Goal: Communication & Community: Answer question/provide support

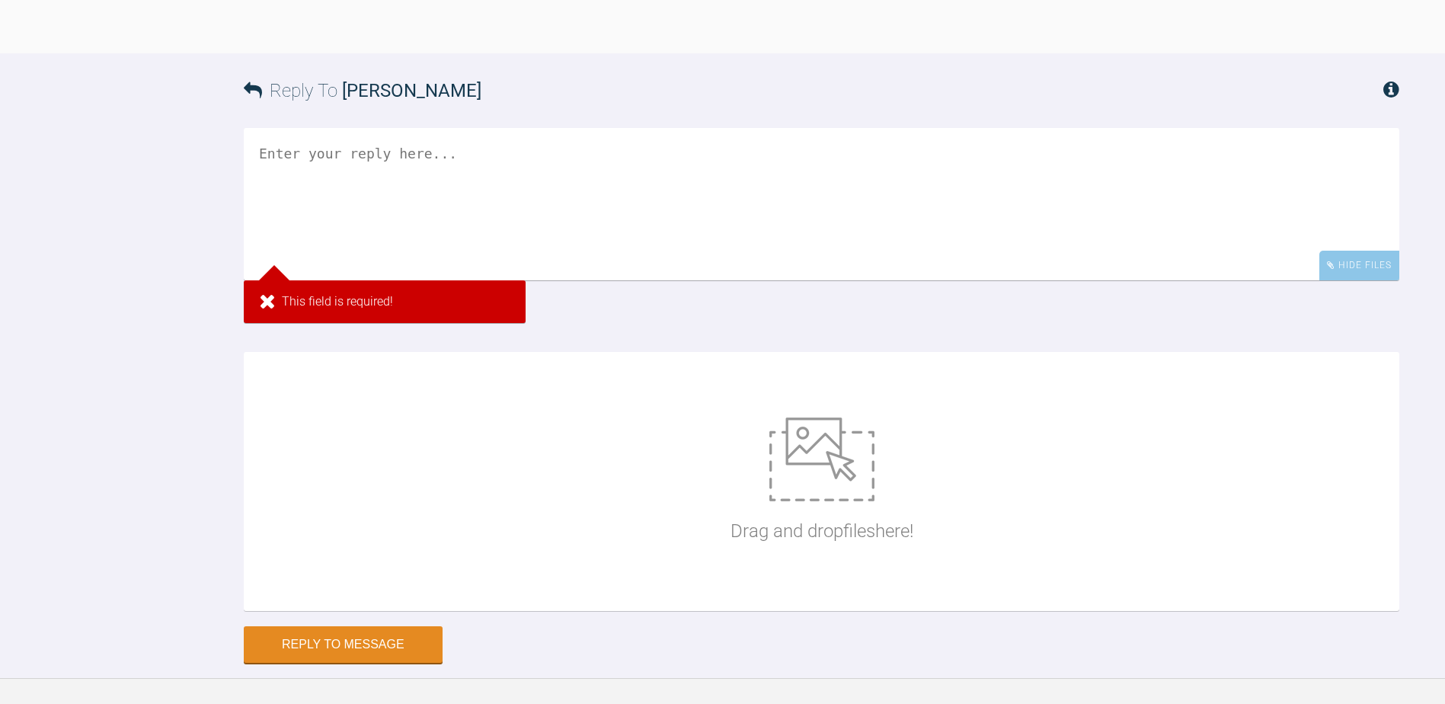
scroll to position [15429, 0]
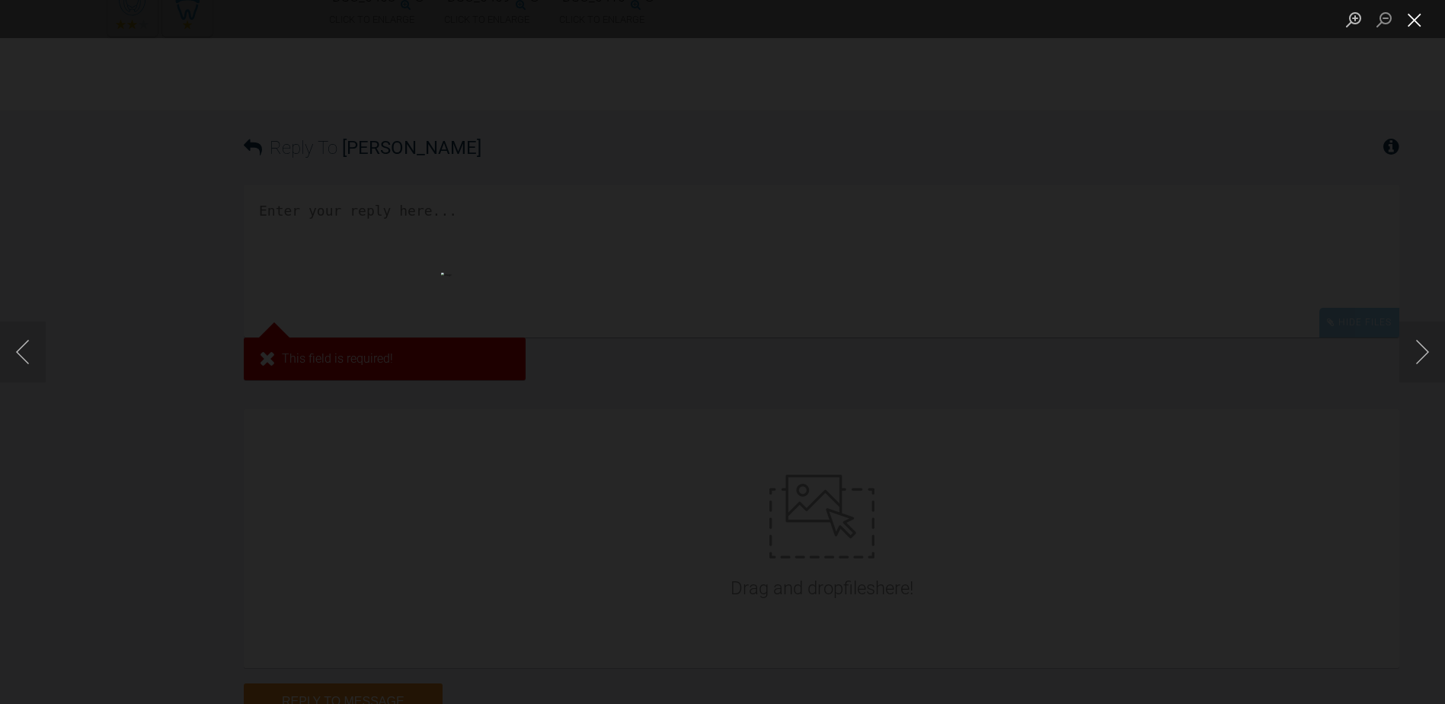
click at [1412, 31] on button "Close lightbox" at bounding box center [1415, 19] width 30 height 27
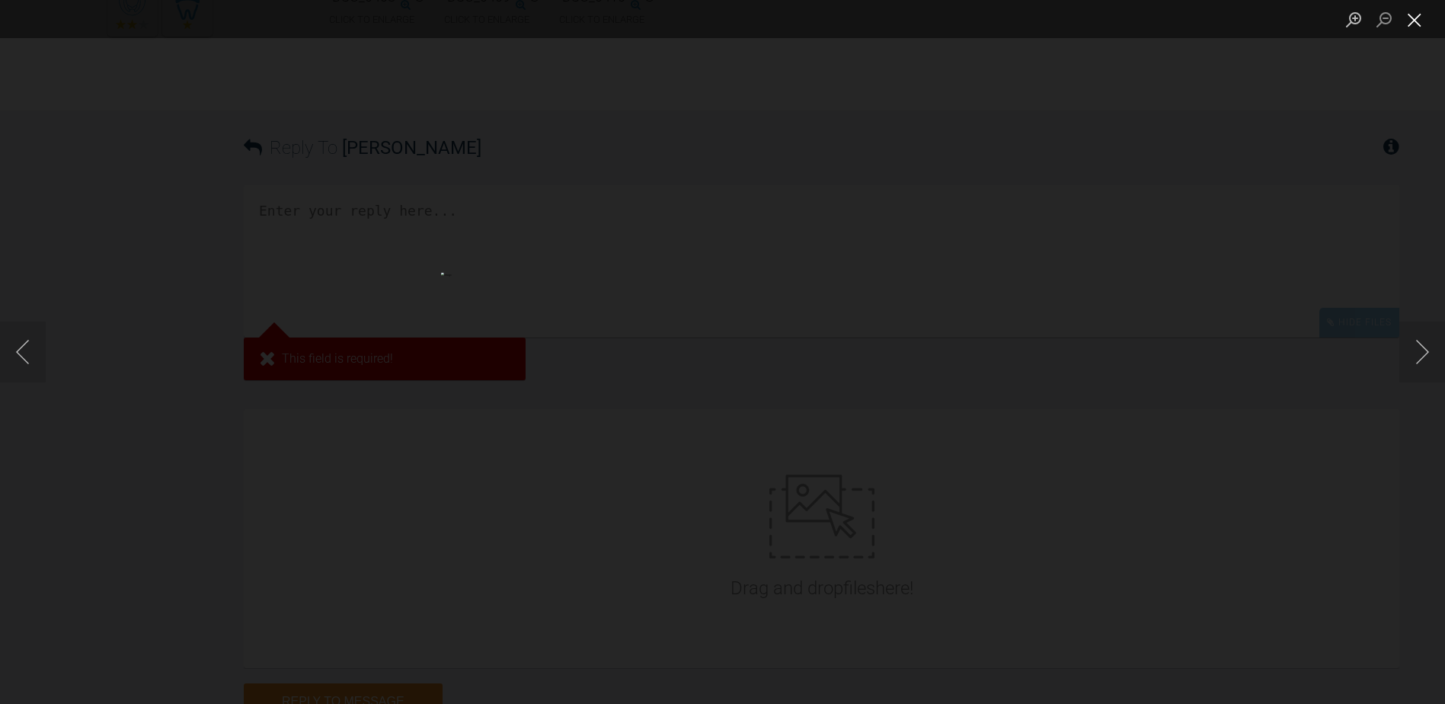
click at [1414, 31] on button "Close lightbox" at bounding box center [1415, 19] width 30 height 27
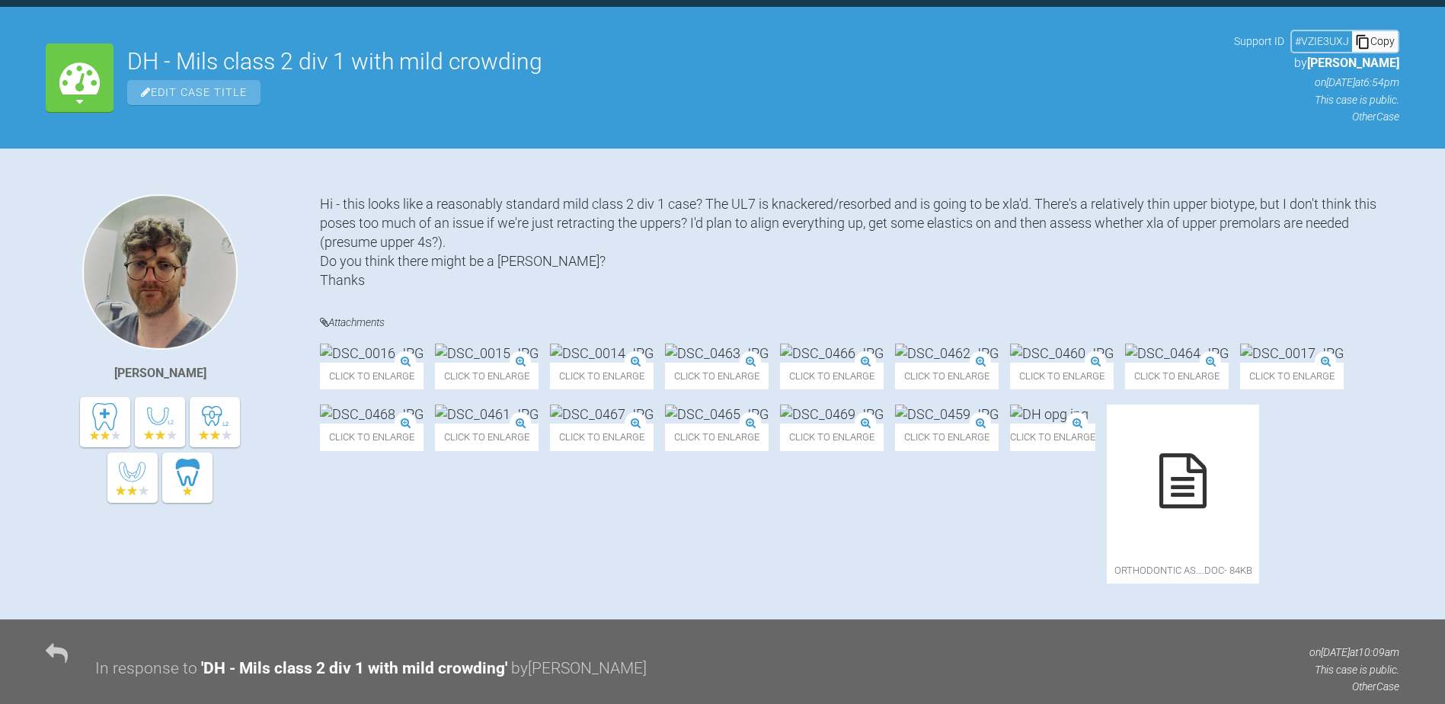
scroll to position [0, 0]
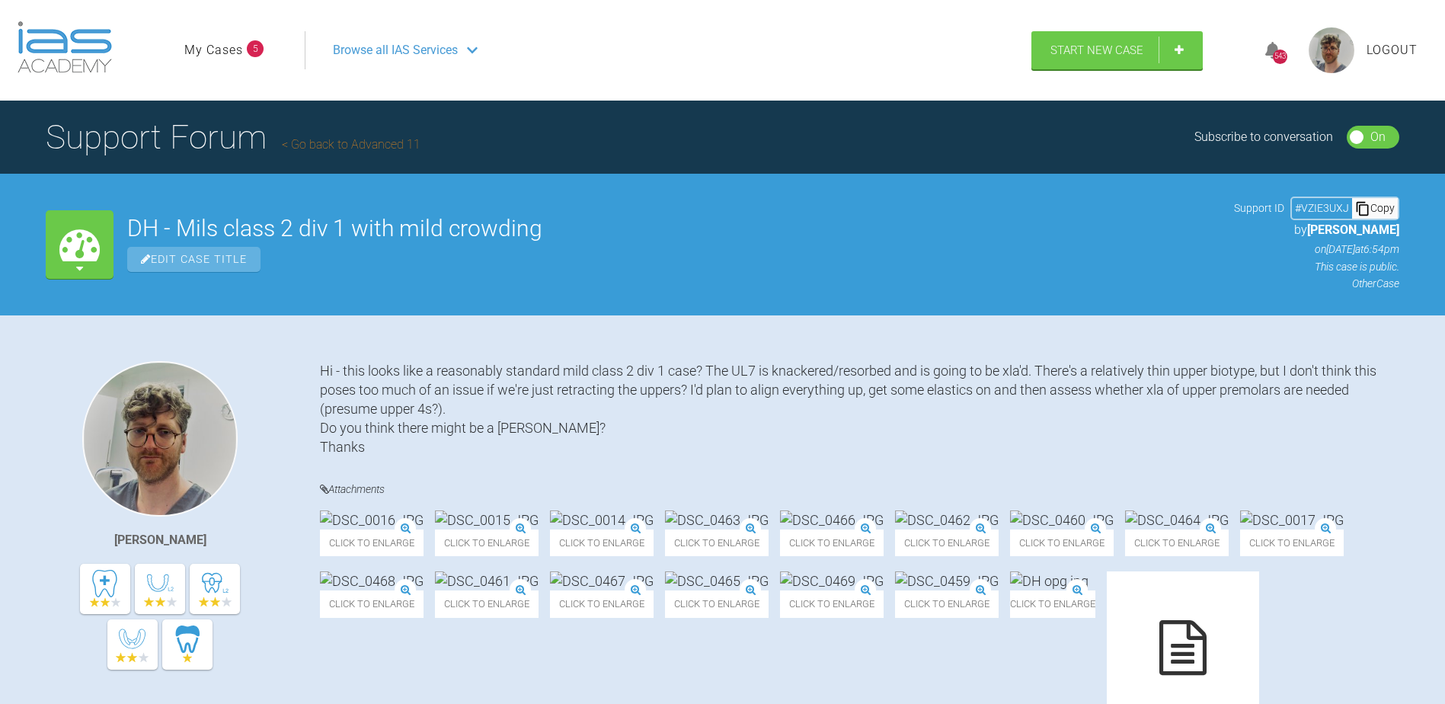
click at [239, 56] on link "My Cases" at bounding box center [213, 50] width 59 height 20
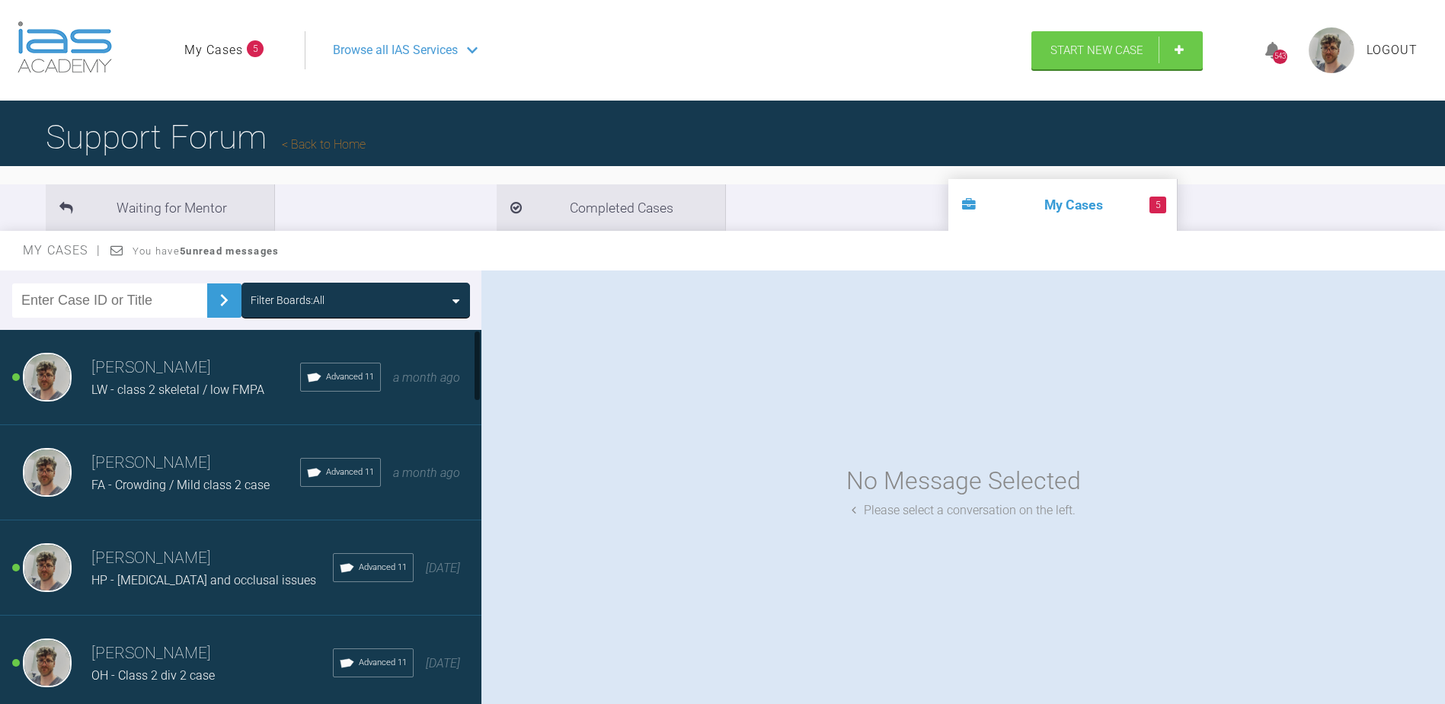
click at [211, 396] on span "LW - class 2 skeletal / low FMPA" at bounding box center [177, 389] width 173 height 14
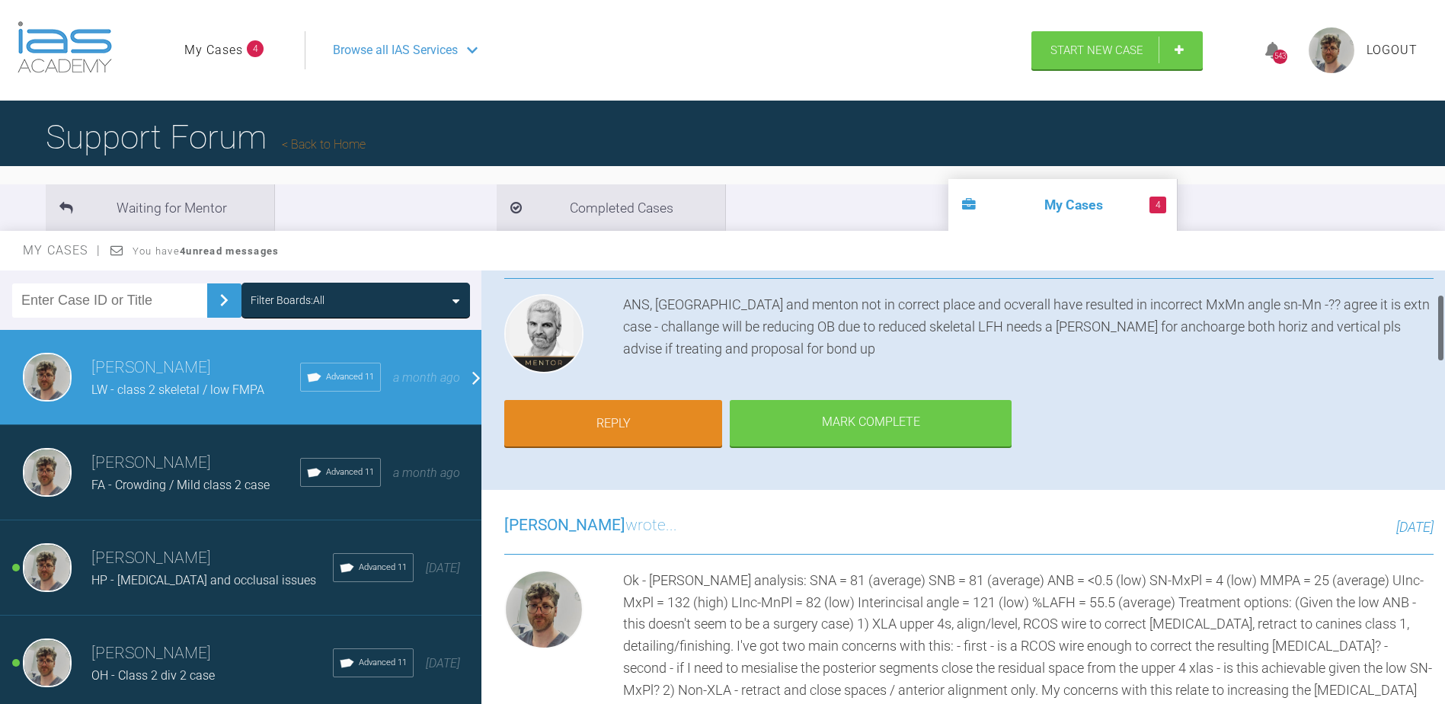
scroll to position [152, 0]
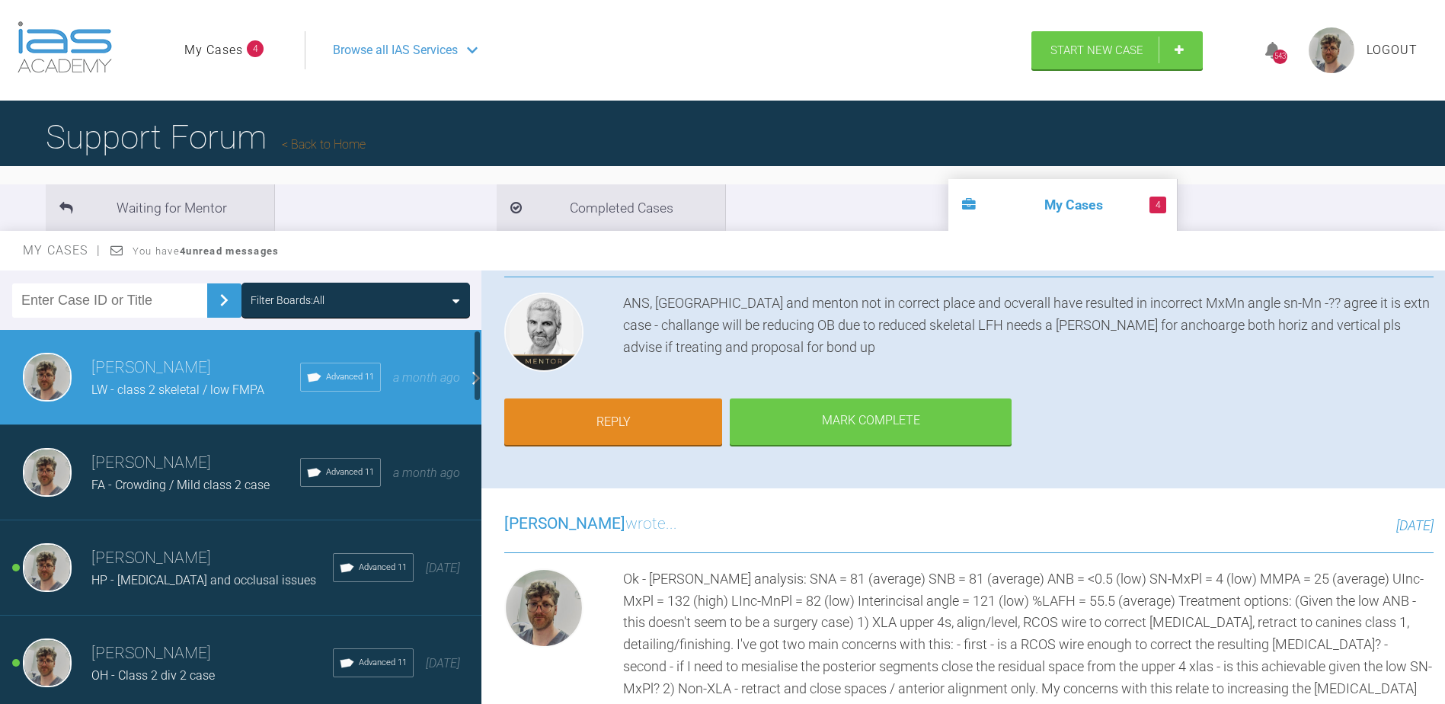
click at [232, 547] on h3 "[PERSON_NAME]" at bounding box center [212, 559] width 242 height 26
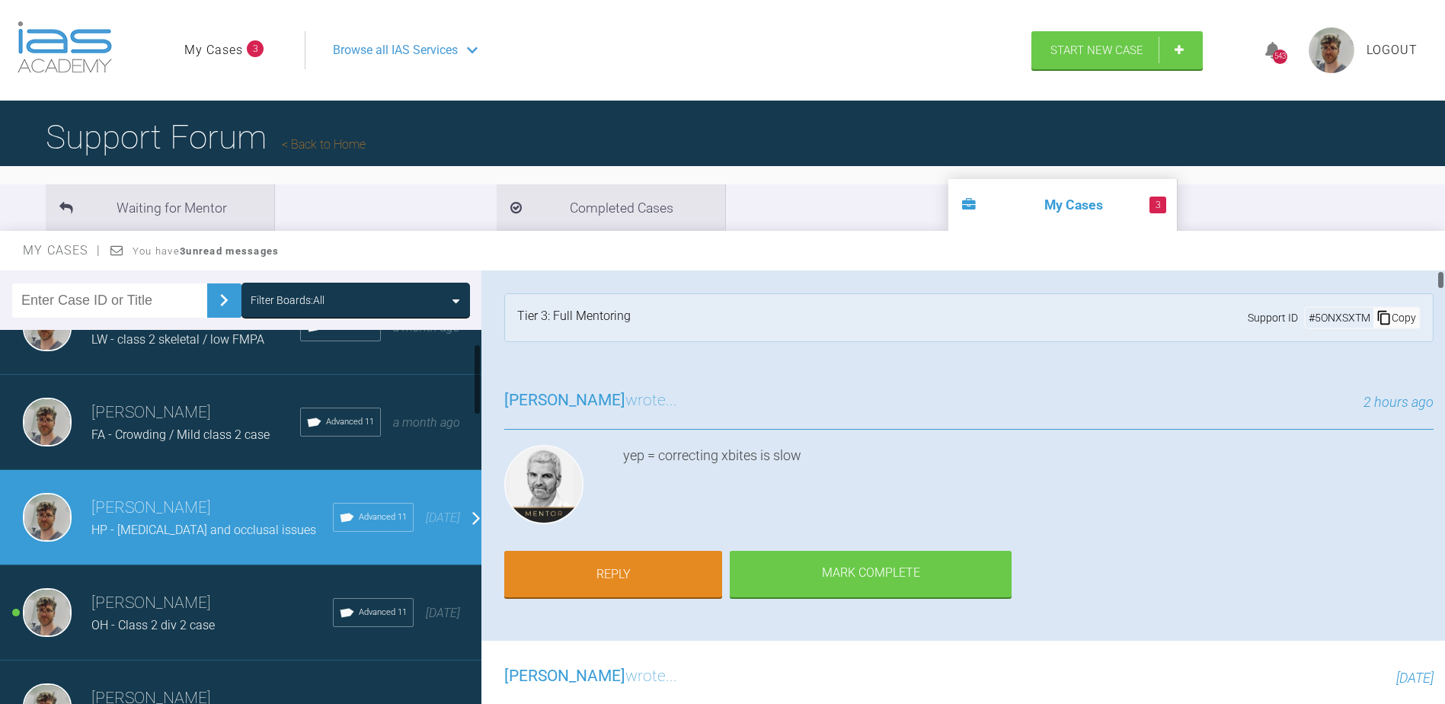
scroll to position [76, 0]
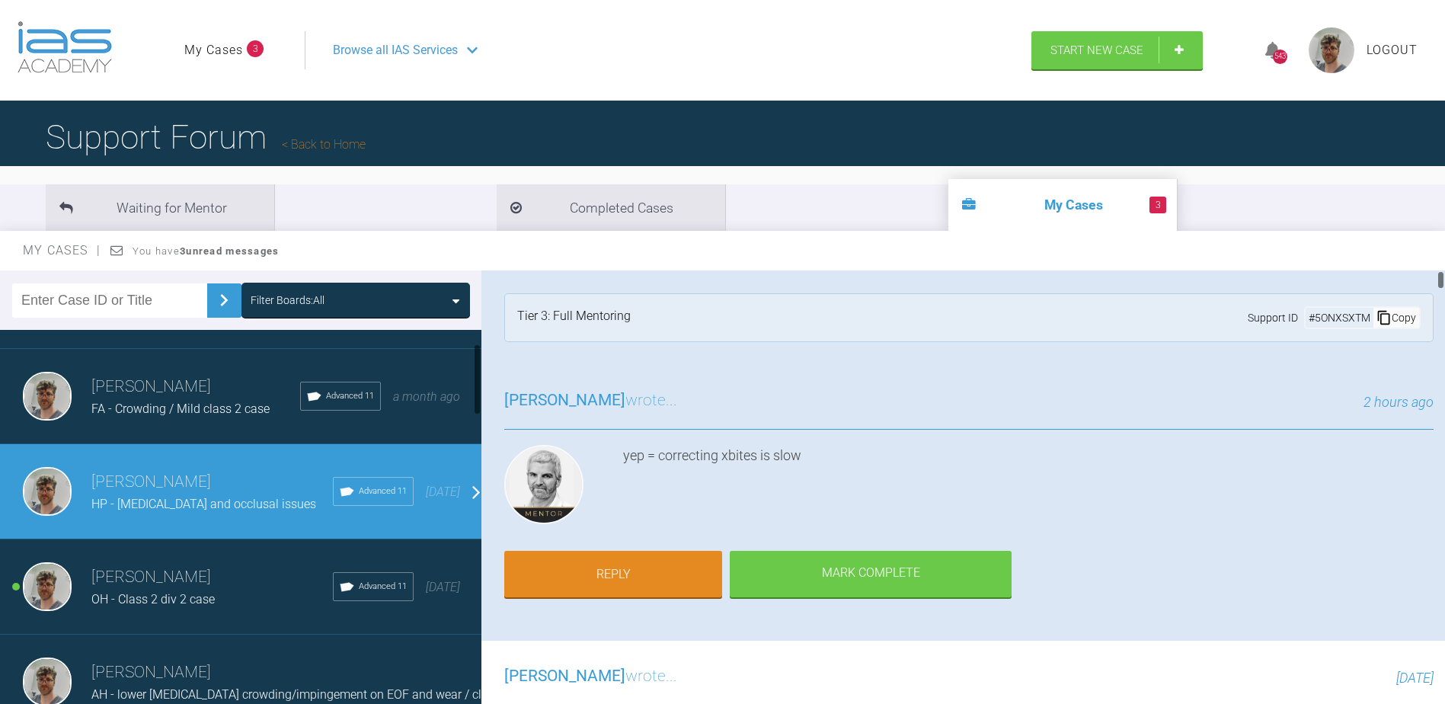
click at [232, 605] on div "OH - Class 2 div 2 case" at bounding box center [212, 600] width 242 height 20
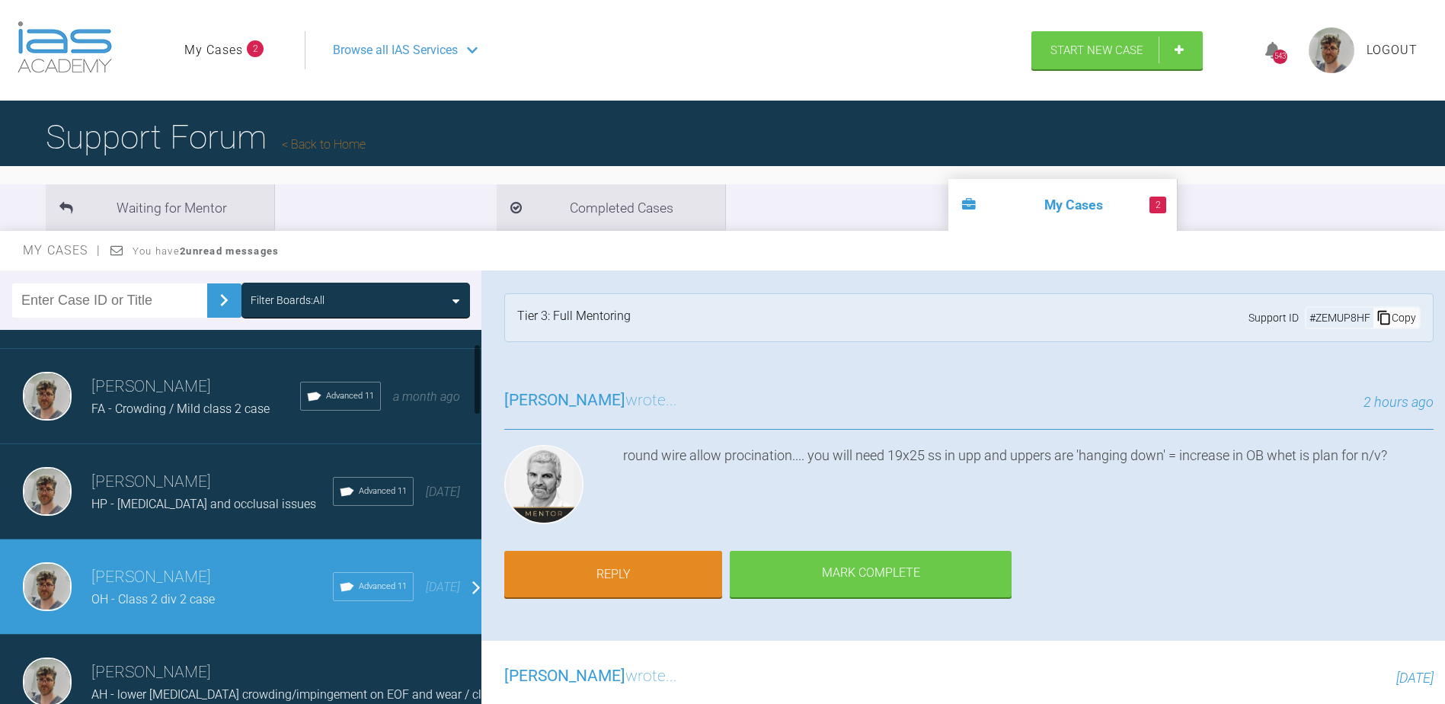
drag, startPoint x: 233, startPoint y: 606, endPoint x: 181, endPoint y: 592, distance: 54.3
click at [181, 592] on span "OH - Class 2 div 2 case" at bounding box center [152, 599] width 123 height 14
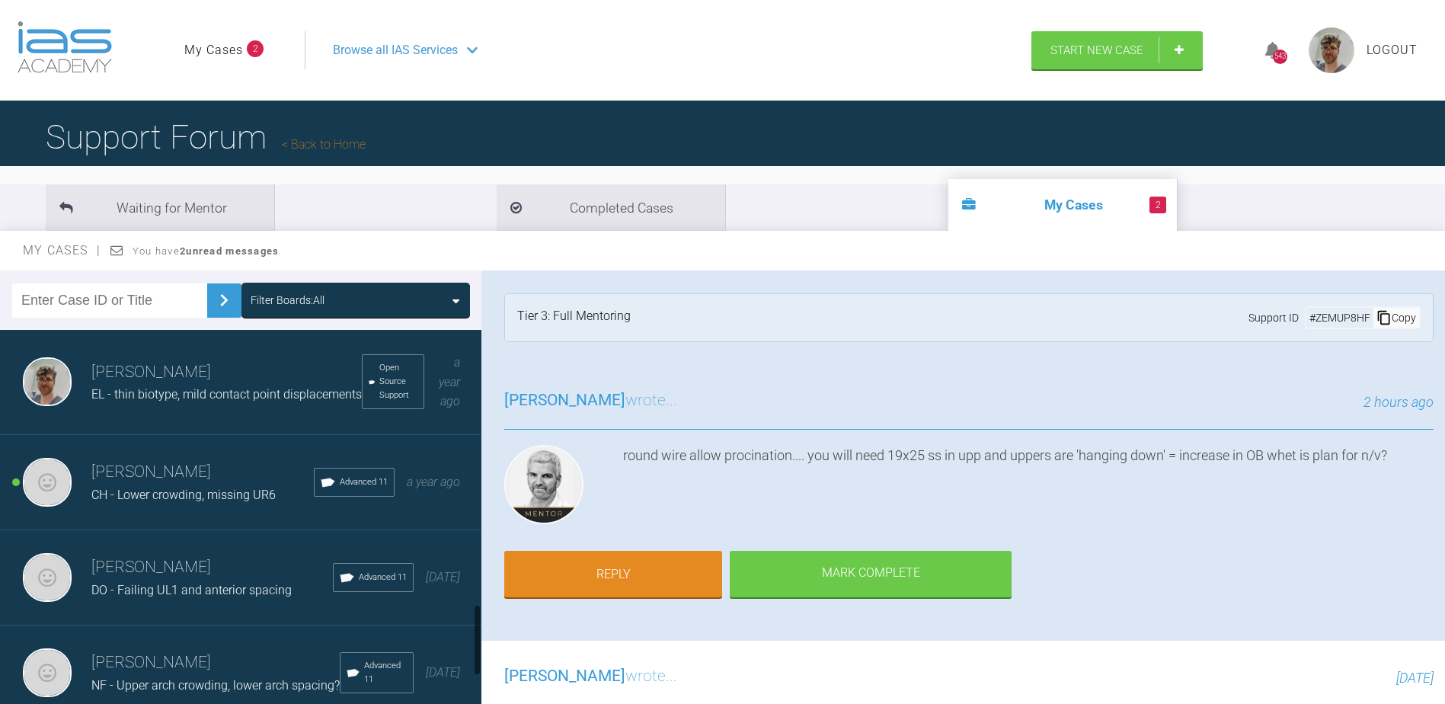
scroll to position [1524, 0]
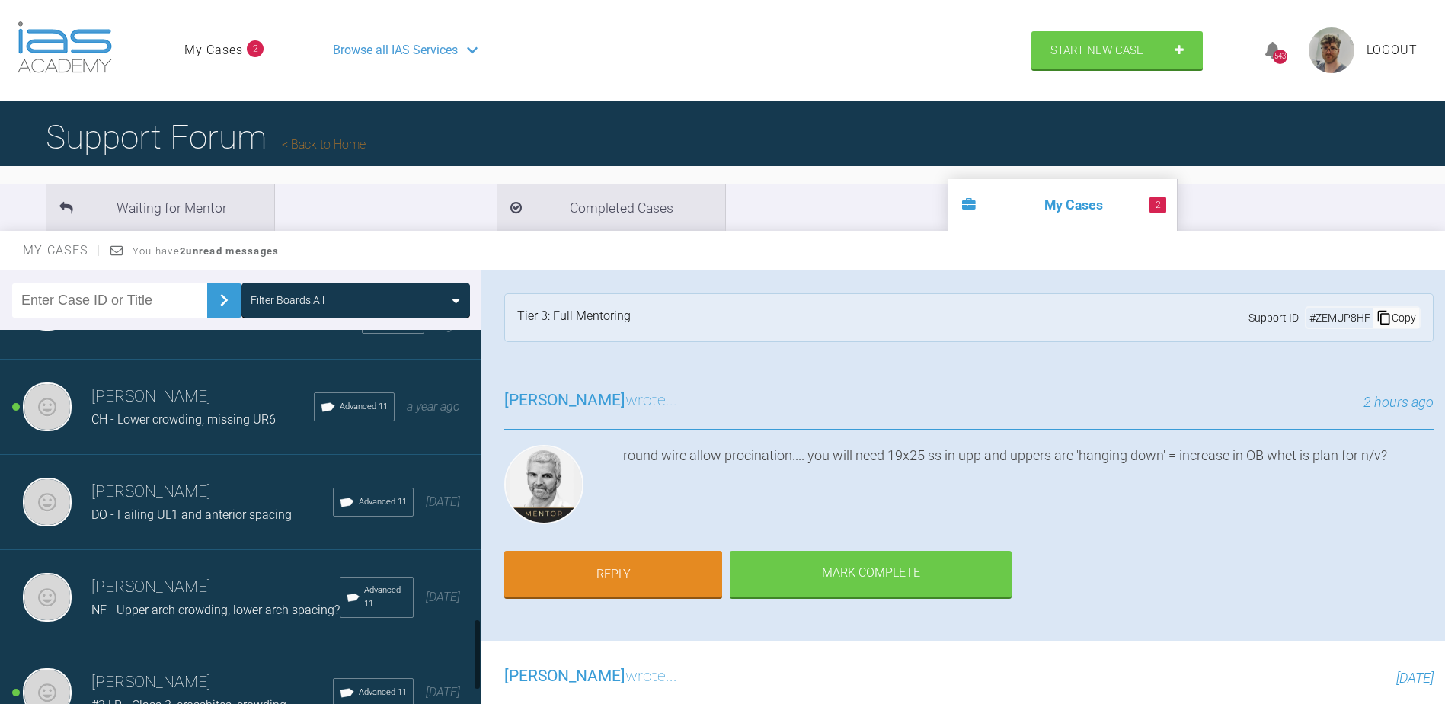
click at [192, 455] on div "[PERSON_NAME] CH - Lower crowding, missing UR6 Advanced 11 a year ago" at bounding box center [246, 407] width 493 height 95
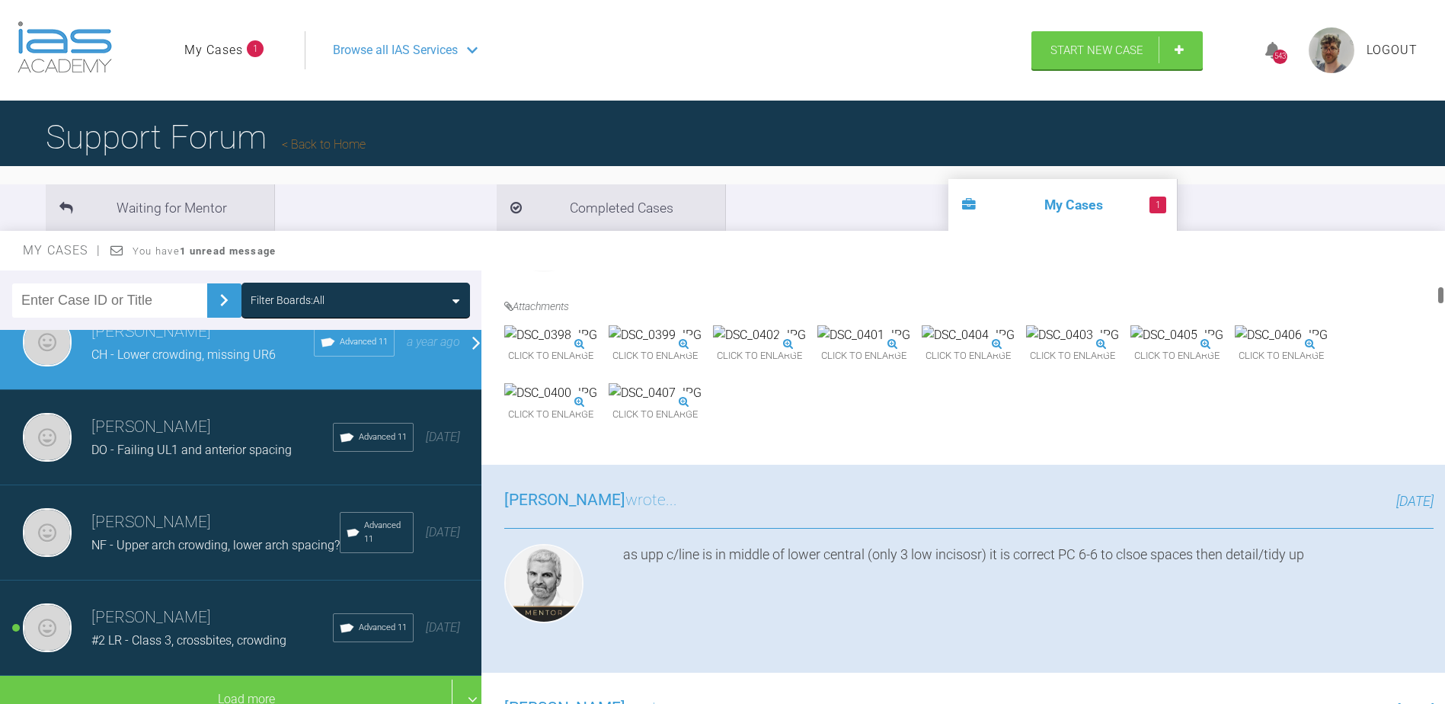
scroll to position [533, 0]
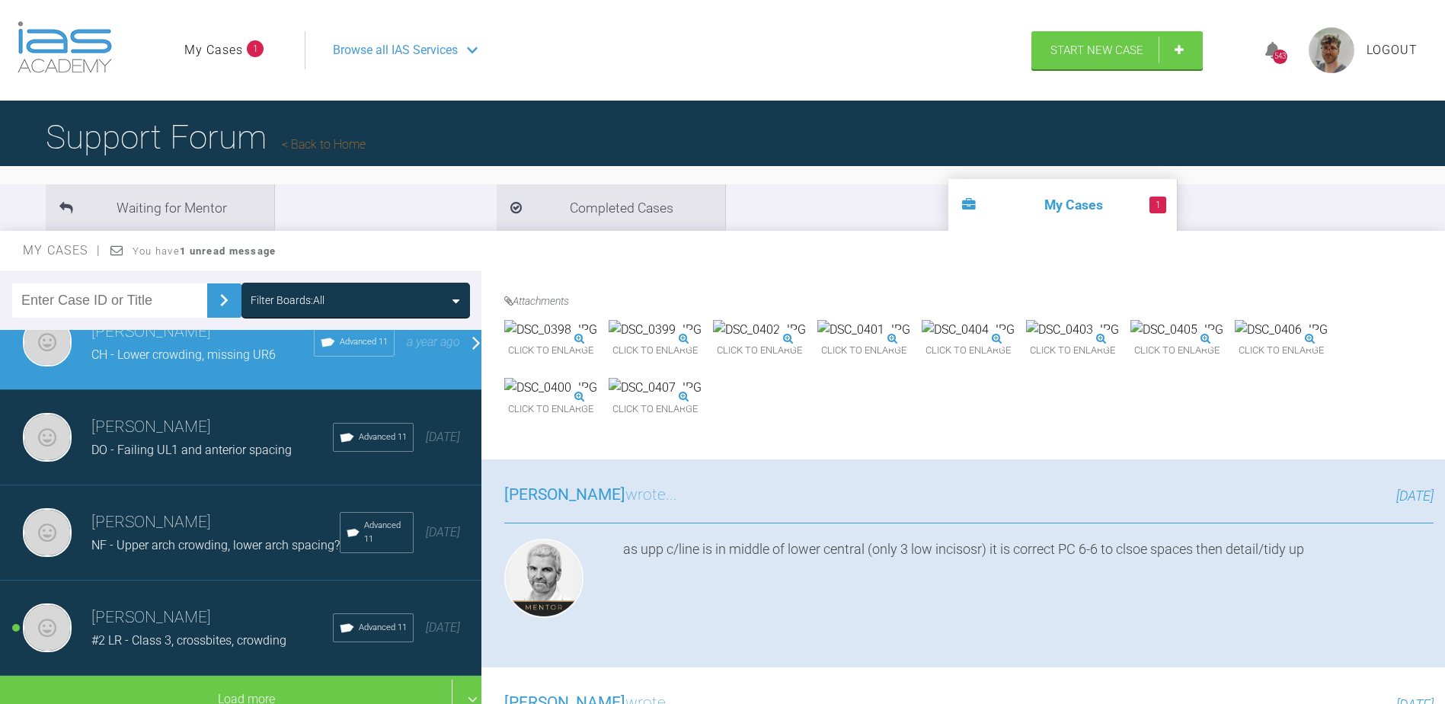
click at [1131, 340] on img at bounding box center [1177, 330] width 93 height 20
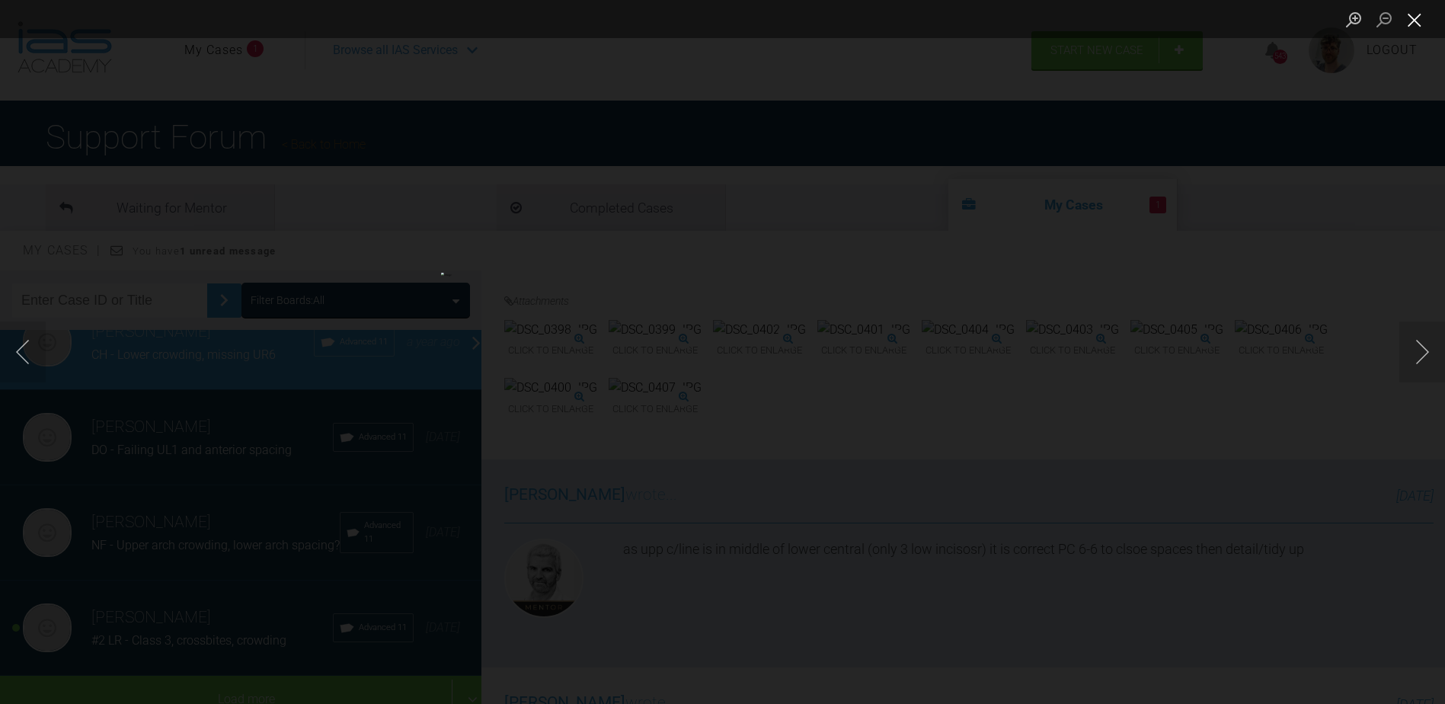
click at [1406, 27] on button "Close lightbox" at bounding box center [1415, 19] width 30 height 27
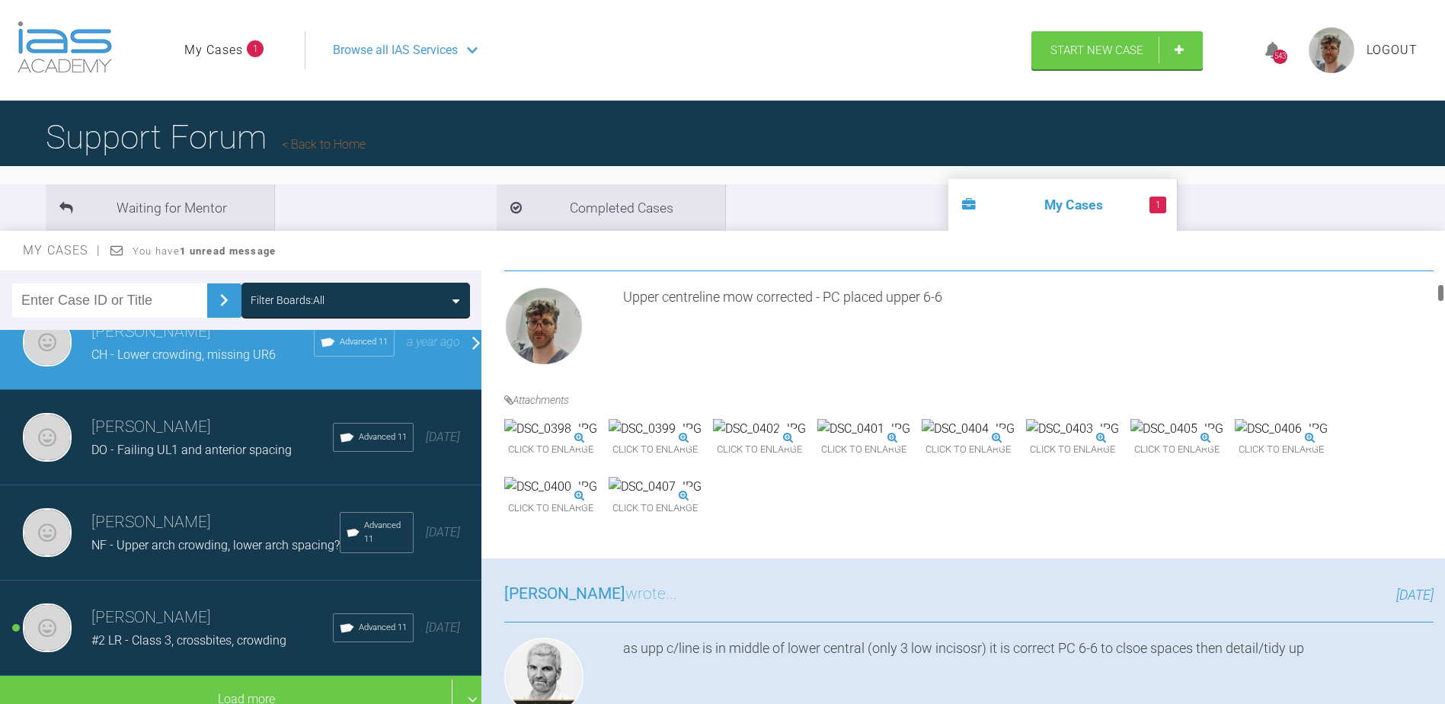
scroll to position [457, 0]
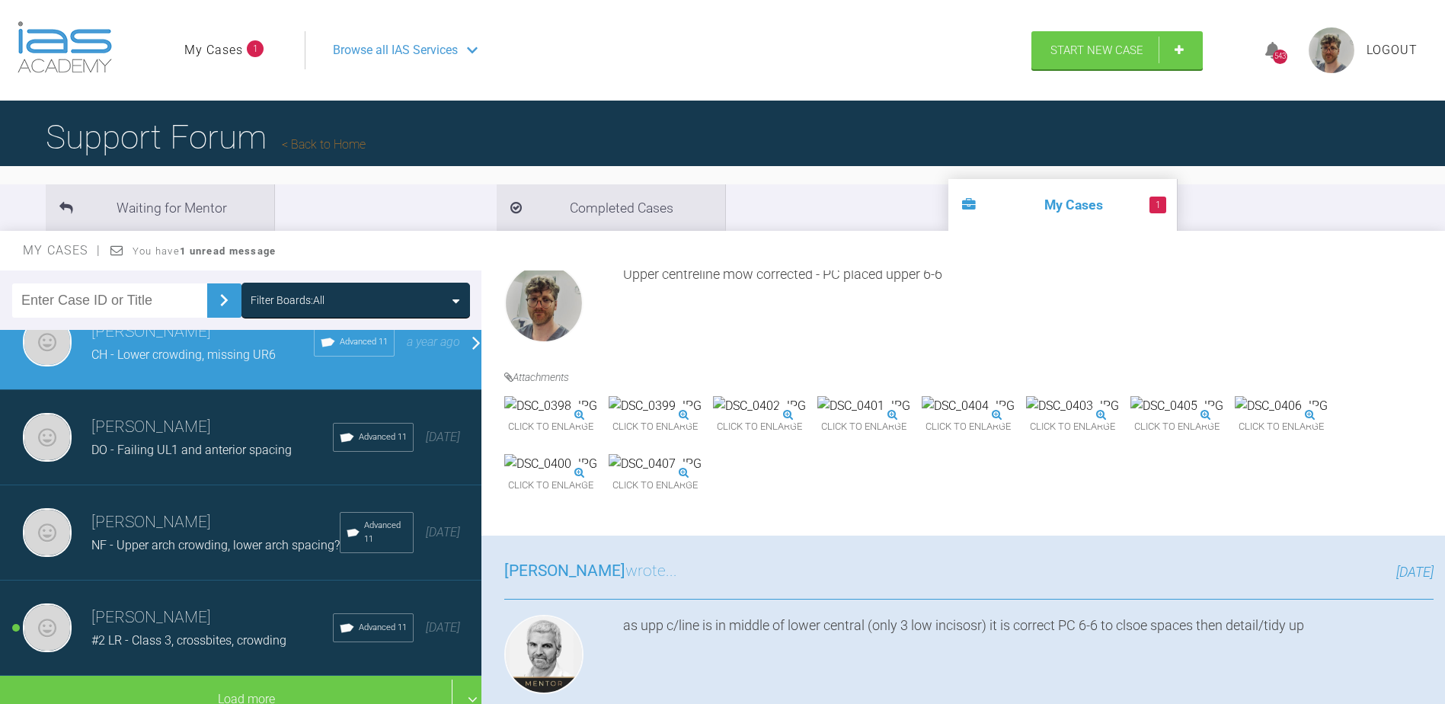
click at [1235, 416] on img at bounding box center [1281, 406] width 93 height 20
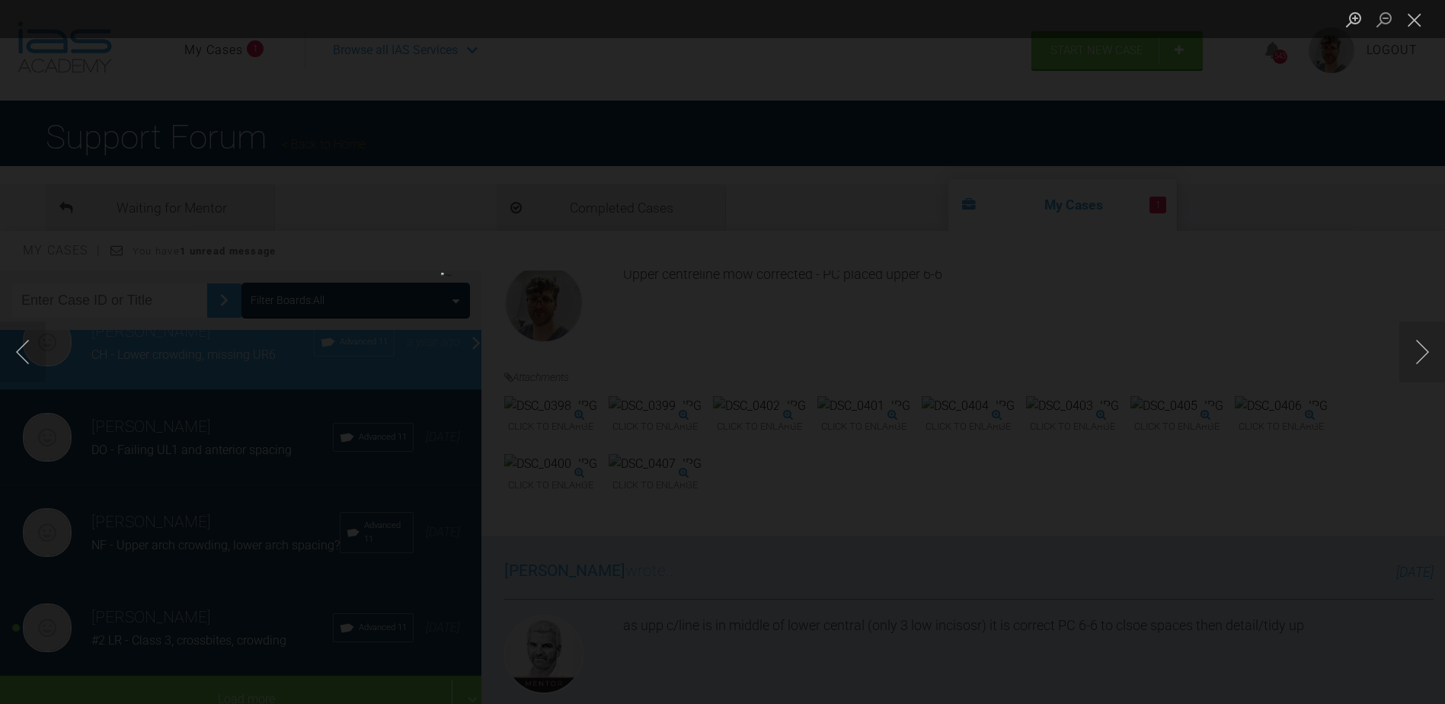
click at [1431, 9] on ul "Lightbox" at bounding box center [1392, 19] width 107 height 38
click at [1421, 14] on button "Close lightbox" at bounding box center [1415, 19] width 30 height 27
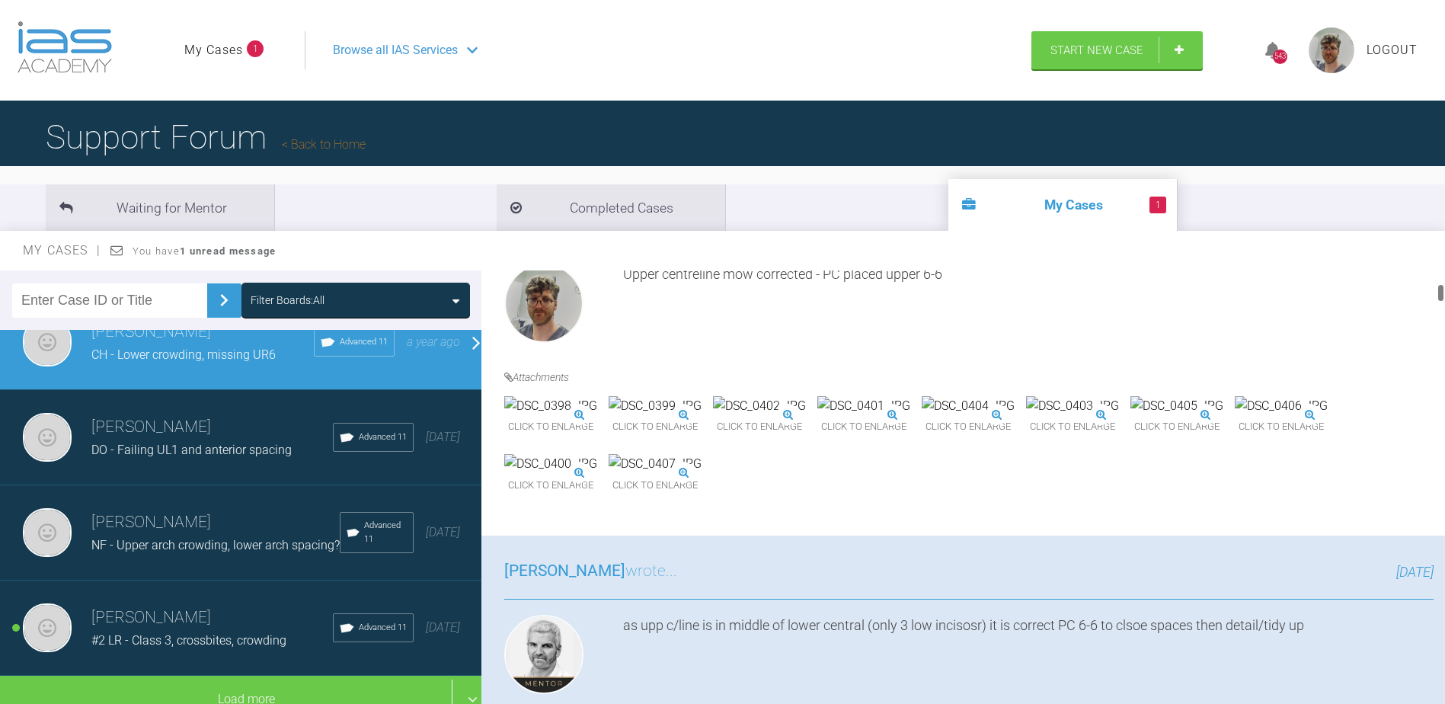
drag, startPoint x: 1421, startPoint y: 14, endPoint x: 1049, endPoint y: 299, distance: 468.5
click at [1049, 299] on div "Upper centreline mow corrected - PC placed upper 6-6" at bounding box center [1028, 306] width 811 height 85
click at [702, 416] on img at bounding box center [655, 406] width 93 height 20
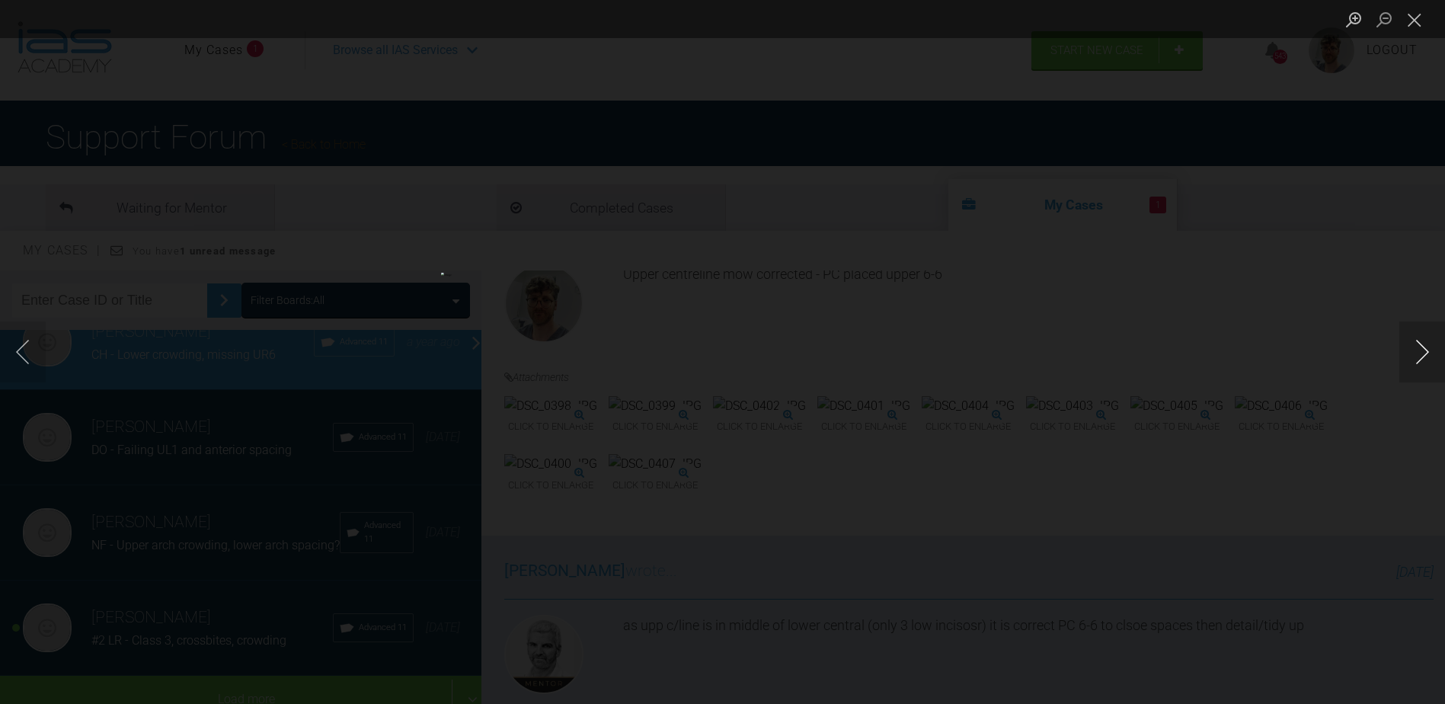
click at [1432, 357] on button "Next image" at bounding box center [1423, 352] width 46 height 61
click at [50, 349] on div "Lightbox" at bounding box center [722, 352] width 1445 height 704
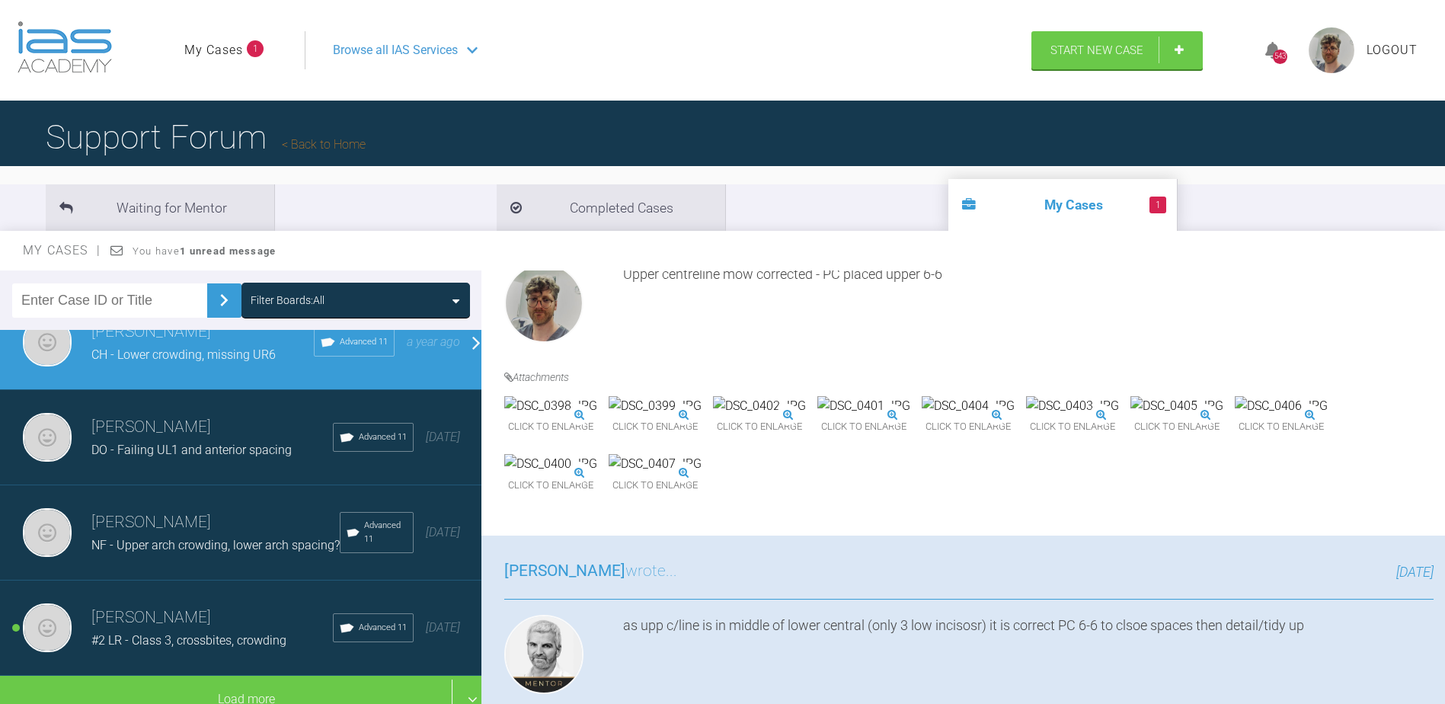
click at [702, 416] on img at bounding box center [655, 406] width 93 height 20
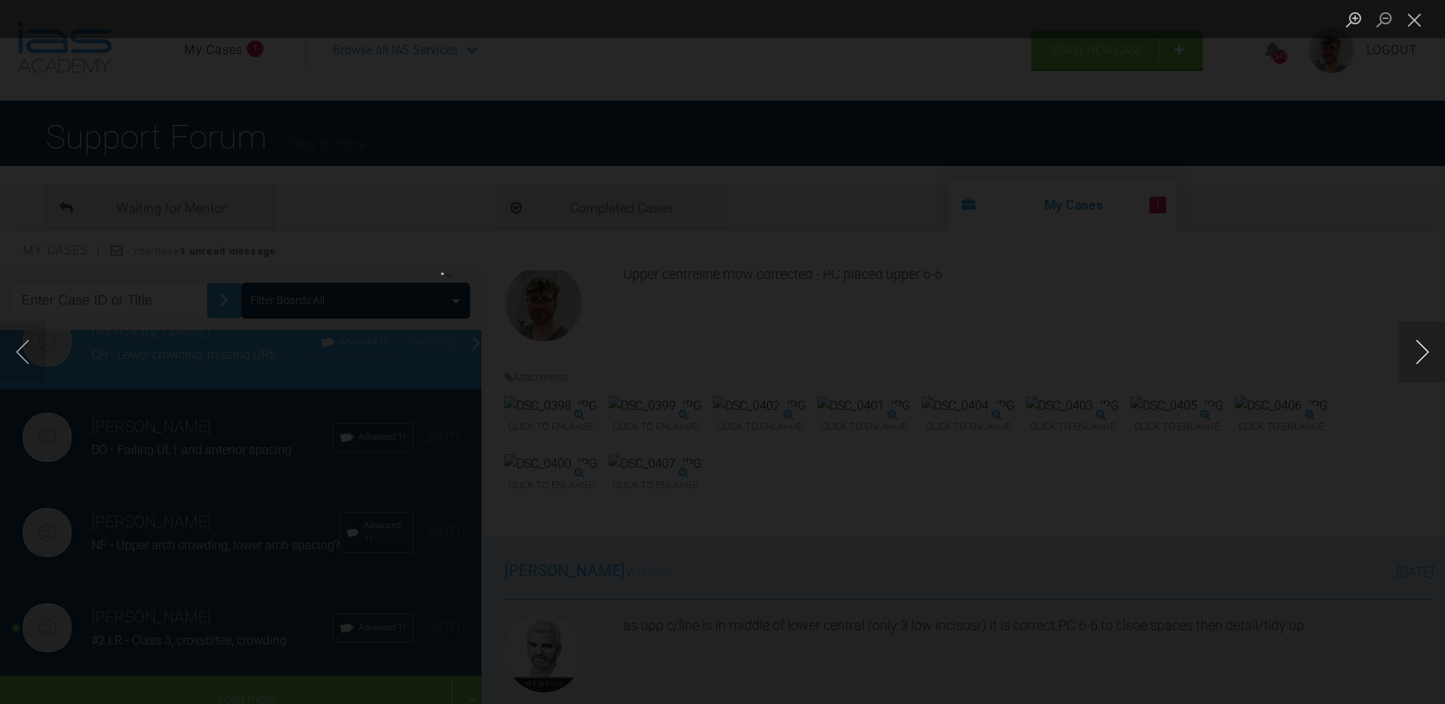
click at [1416, 347] on button "Next image" at bounding box center [1423, 352] width 46 height 61
click at [1419, 348] on button "Next image" at bounding box center [1423, 352] width 46 height 61
click at [1420, 348] on button "Next image" at bounding box center [1423, 352] width 46 height 61
click at [1426, 347] on button "Next image" at bounding box center [1423, 352] width 46 height 61
click at [1422, 346] on button "Next image" at bounding box center [1423, 352] width 46 height 61
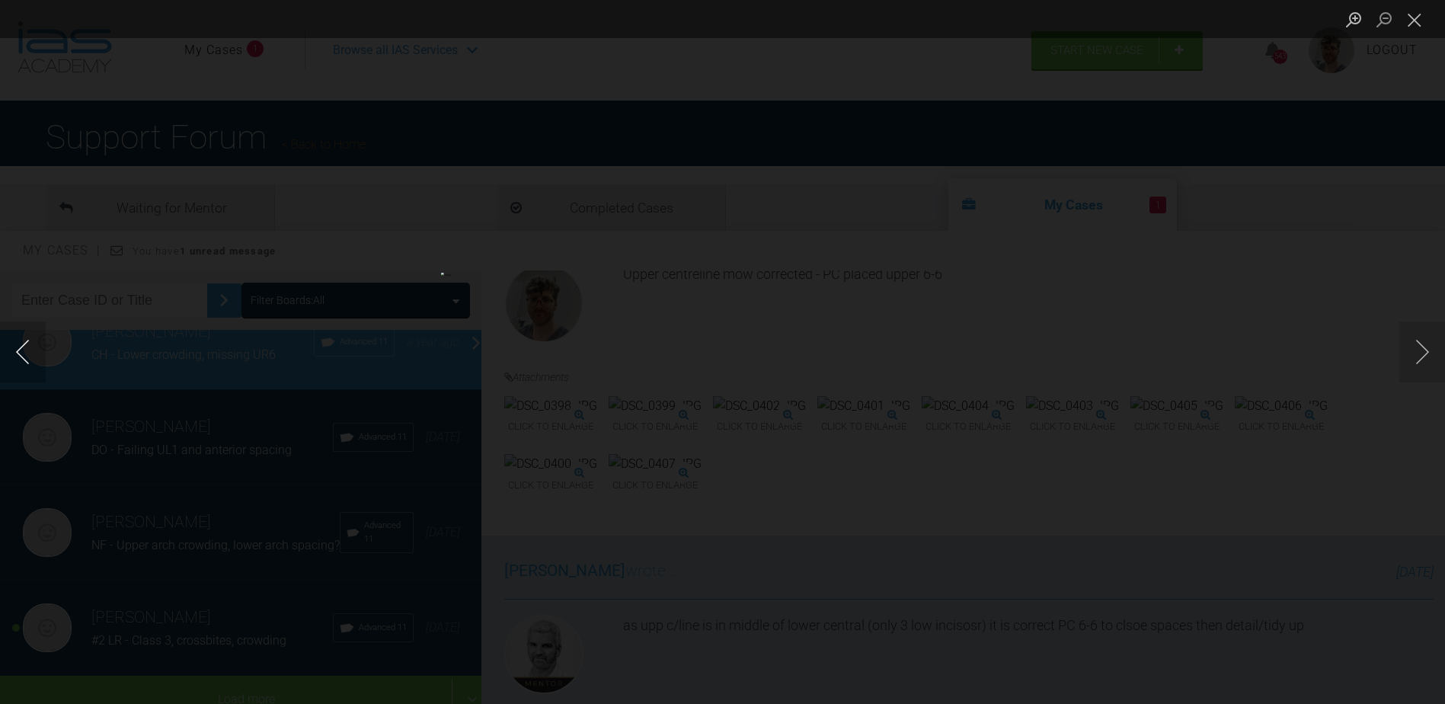
click at [23, 366] on button "Previous image" at bounding box center [23, 352] width 46 height 61
click at [24, 368] on button "Previous image" at bounding box center [23, 352] width 46 height 61
click at [25, 371] on button "Previous image" at bounding box center [23, 352] width 46 height 61
click at [27, 373] on button "Previous image" at bounding box center [23, 352] width 46 height 61
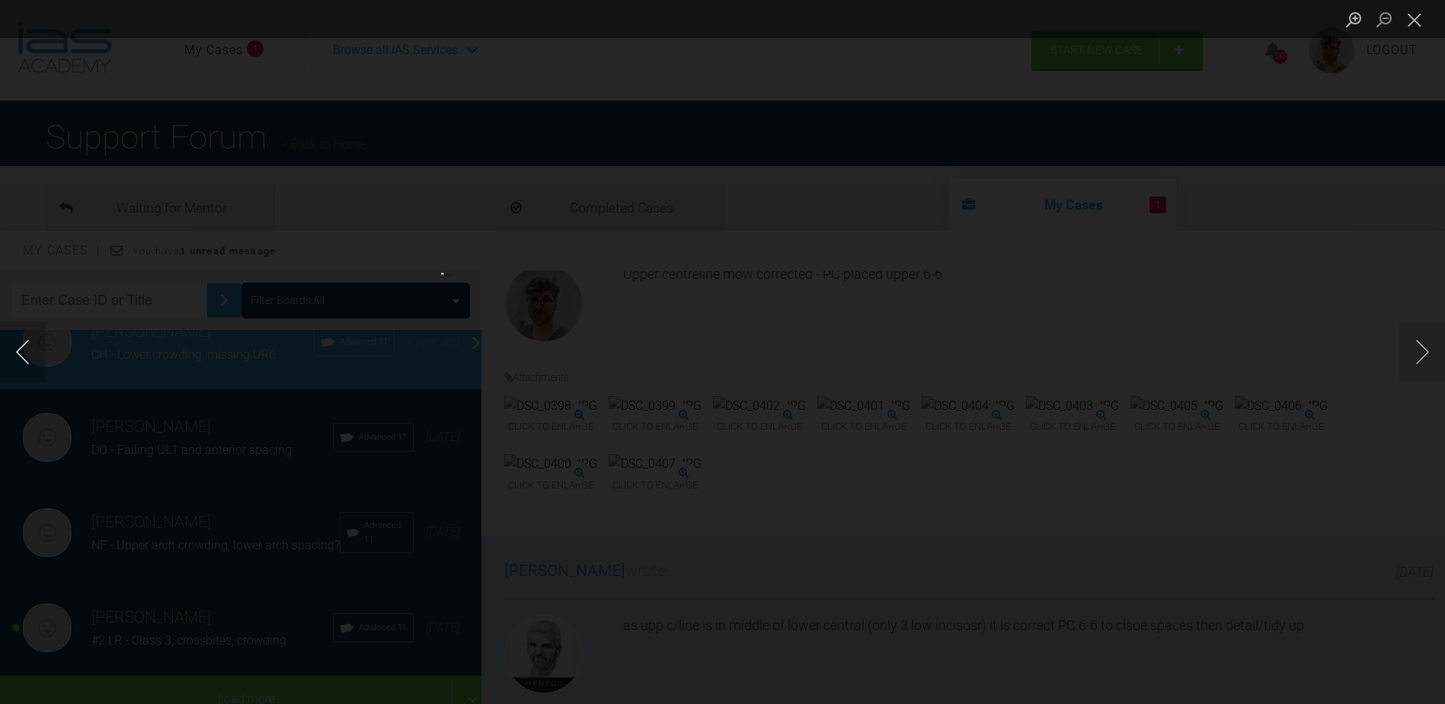
click at [27, 352] on button "Previous image" at bounding box center [23, 352] width 46 height 61
click at [1410, 350] on button "Next image" at bounding box center [1423, 352] width 46 height 61
click at [1423, 21] on button "Close lightbox" at bounding box center [1415, 19] width 30 height 27
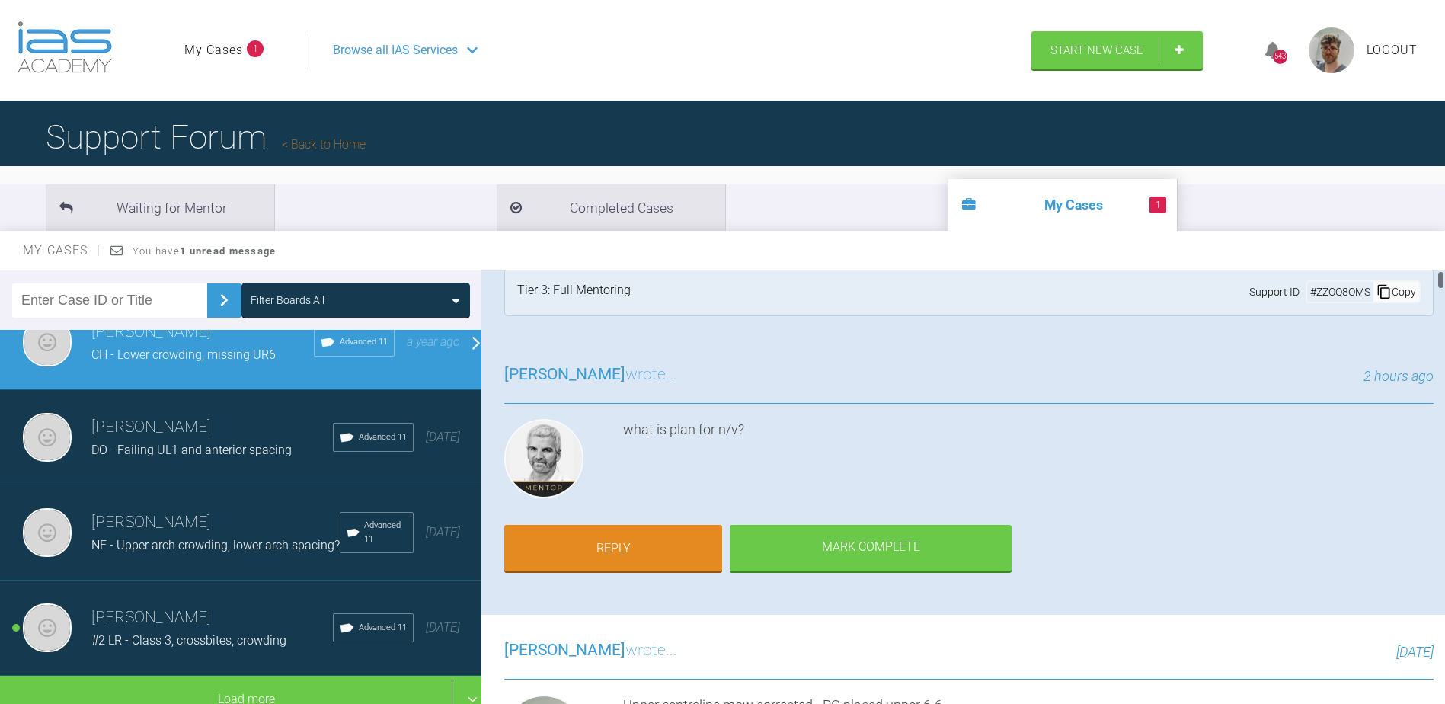
scroll to position [0, 0]
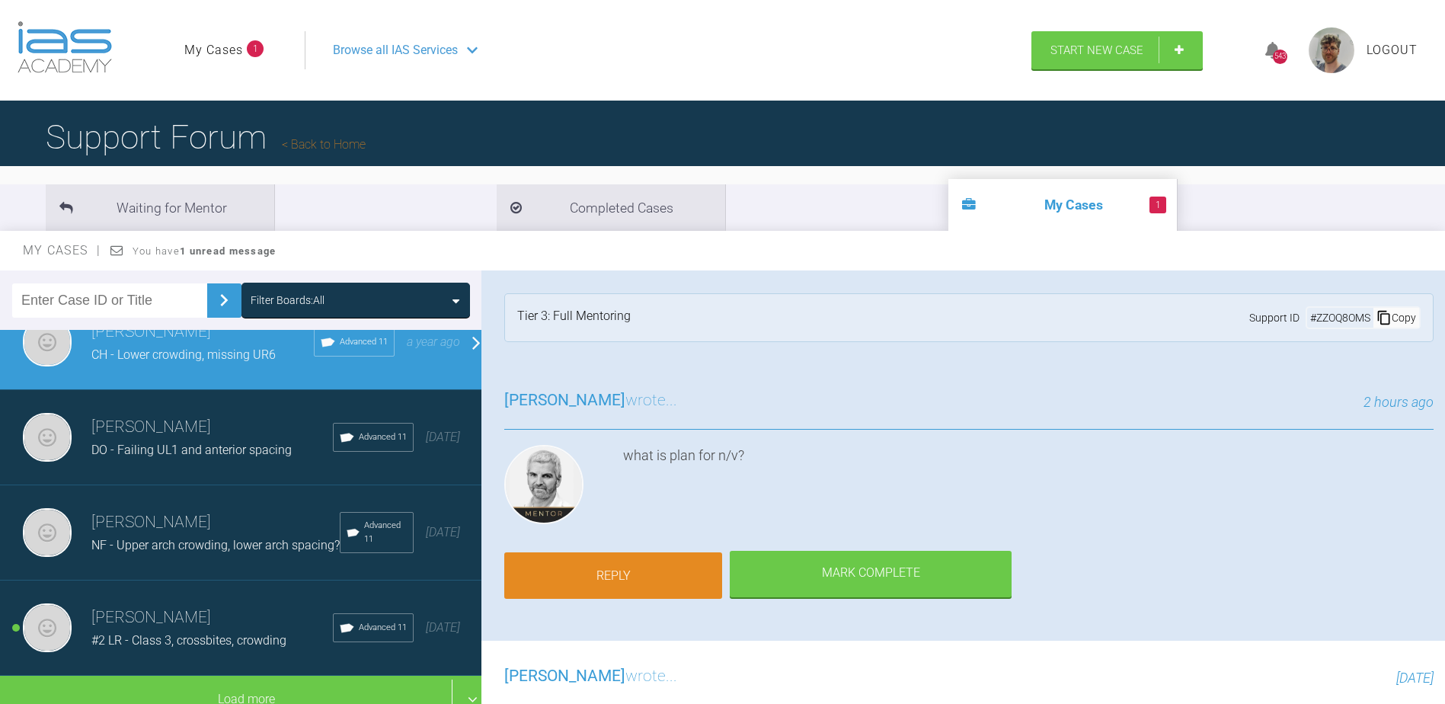
click at [647, 568] on link "Reply" at bounding box center [613, 575] width 218 height 47
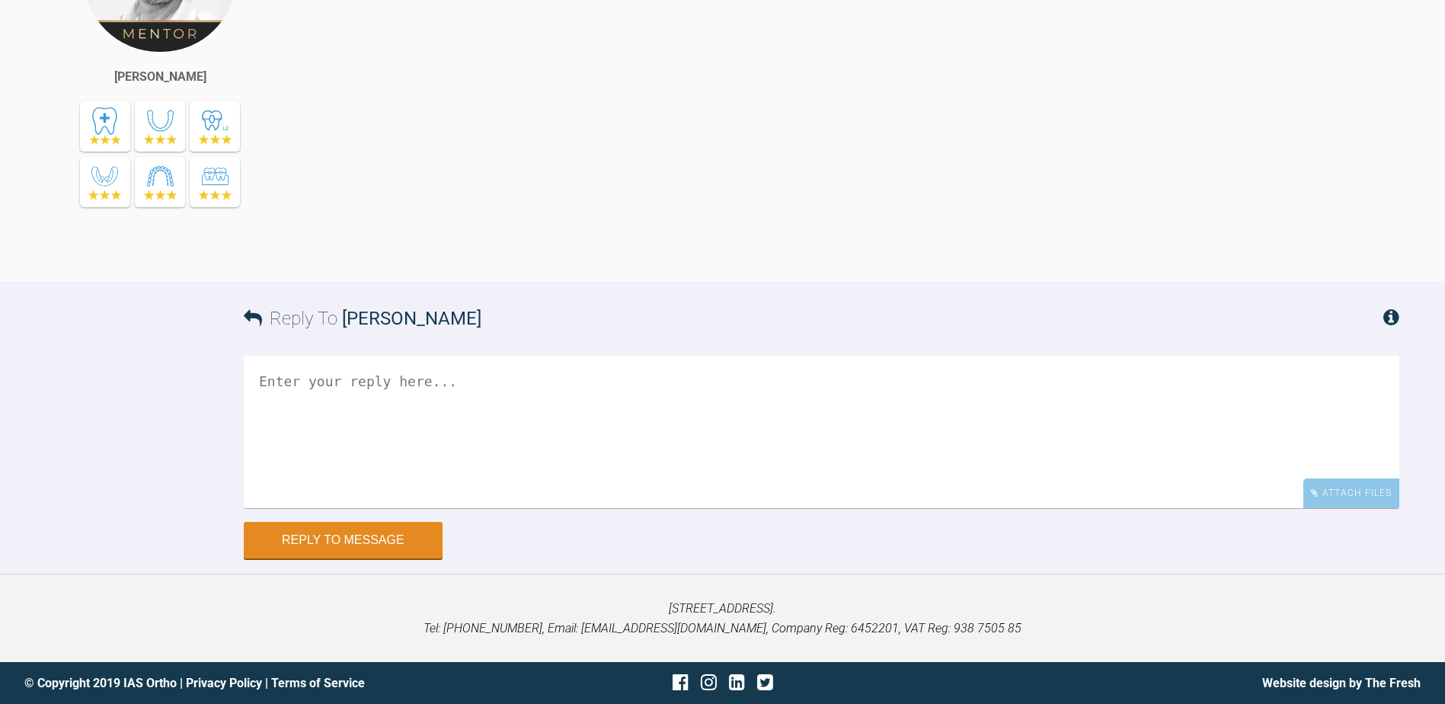
scroll to position [23444, 0]
click at [553, 436] on textarea at bounding box center [822, 432] width 1156 height 152
click at [672, 410] on textarea "N/v - detaining lower anteriors in 19x25 SS" at bounding box center [822, 432] width 1156 height 152
click at [608, 377] on textarea "N/v - detaining lower anteriors in 19x25 SS. Adjust morphology LL3 slightly, th…" at bounding box center [822, 432] width 1156 height 152
click at [731, 379] on textarea "N/v - detaining lower anteriors in 19x25 SS, adjust morphology LL3 slightly, th…" at bounding box center [822, 432] width 1156 height 152
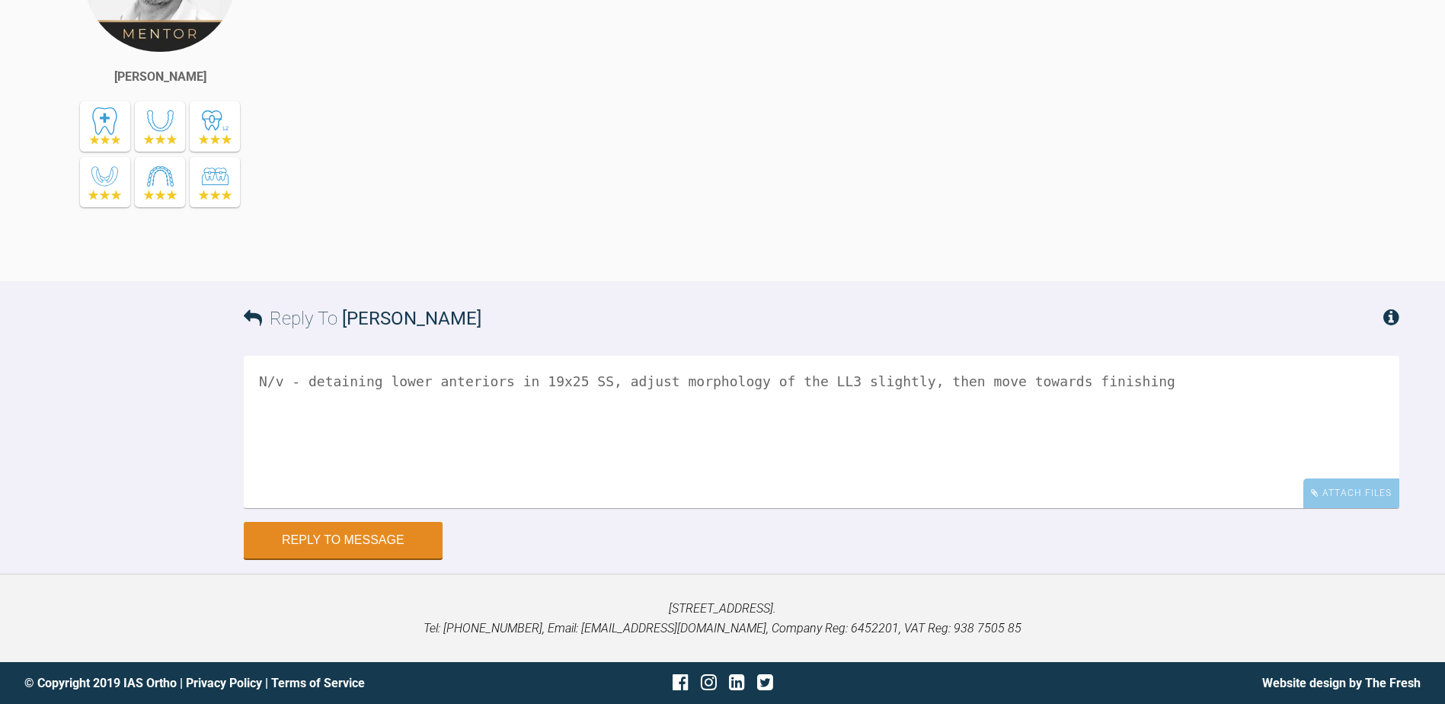
scroll to position [23292, 0]
click at [1185, 508] on textarea "N/v - detaining lower anteriors in 19x25 SS, adjust morphology of the LL3 sligh…" at bounding box center [822, 432] width 1156 height 152
type textarea "N/v - detaining lower anteriors in 19x25 SS, adjust morphology of the LL3 sligh…"
click at [348, 550] on button "Reply to Message" at bounding box center [343, 541] width 199 height 37
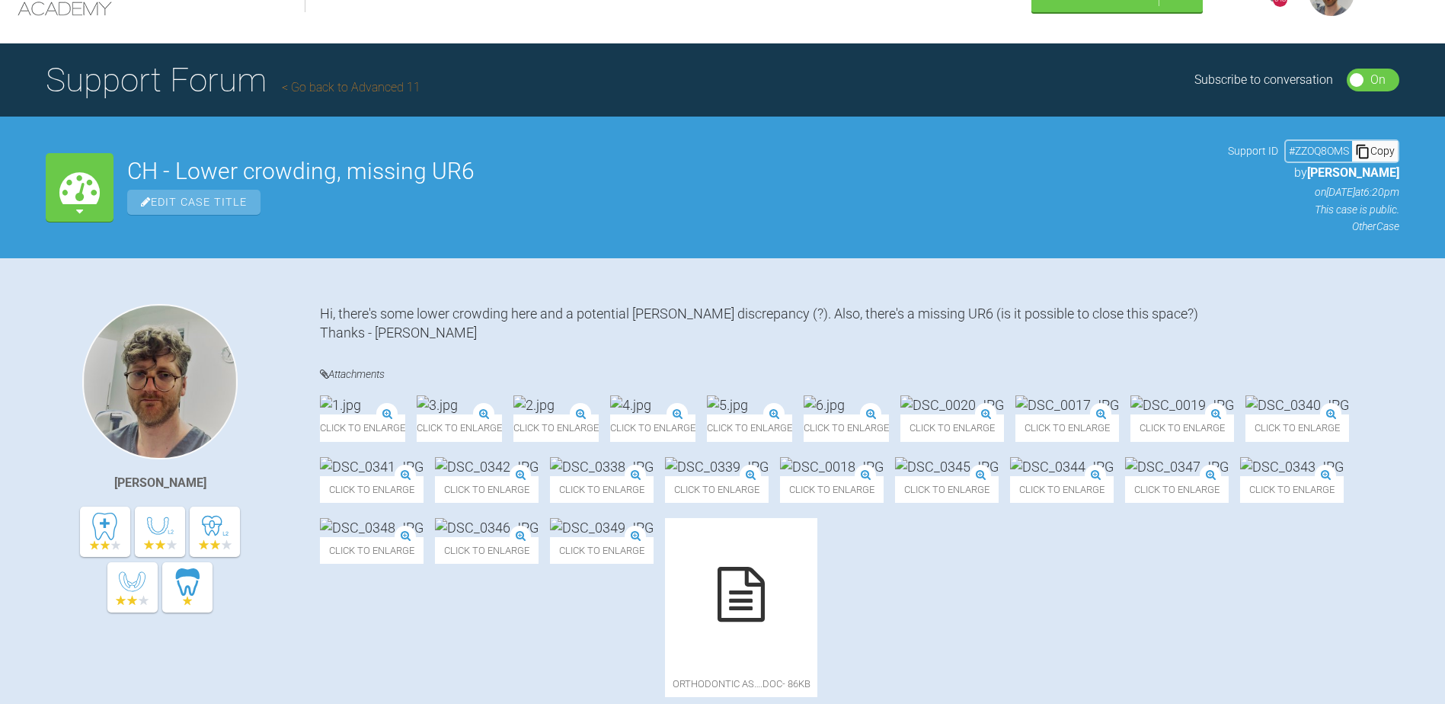
scroll to position [0, 0]
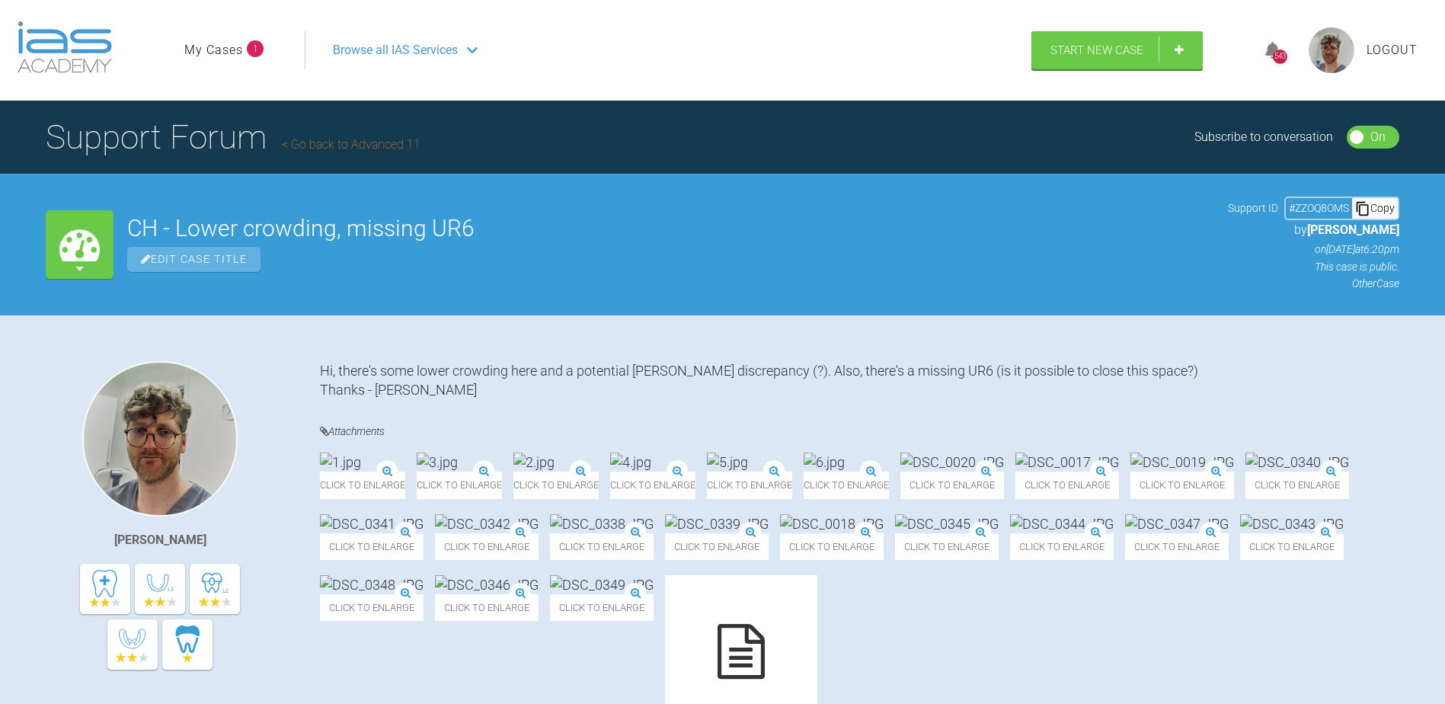
click at [230, 59] on link "My Cases" at bounding box center [213, 50] width 59 height 20
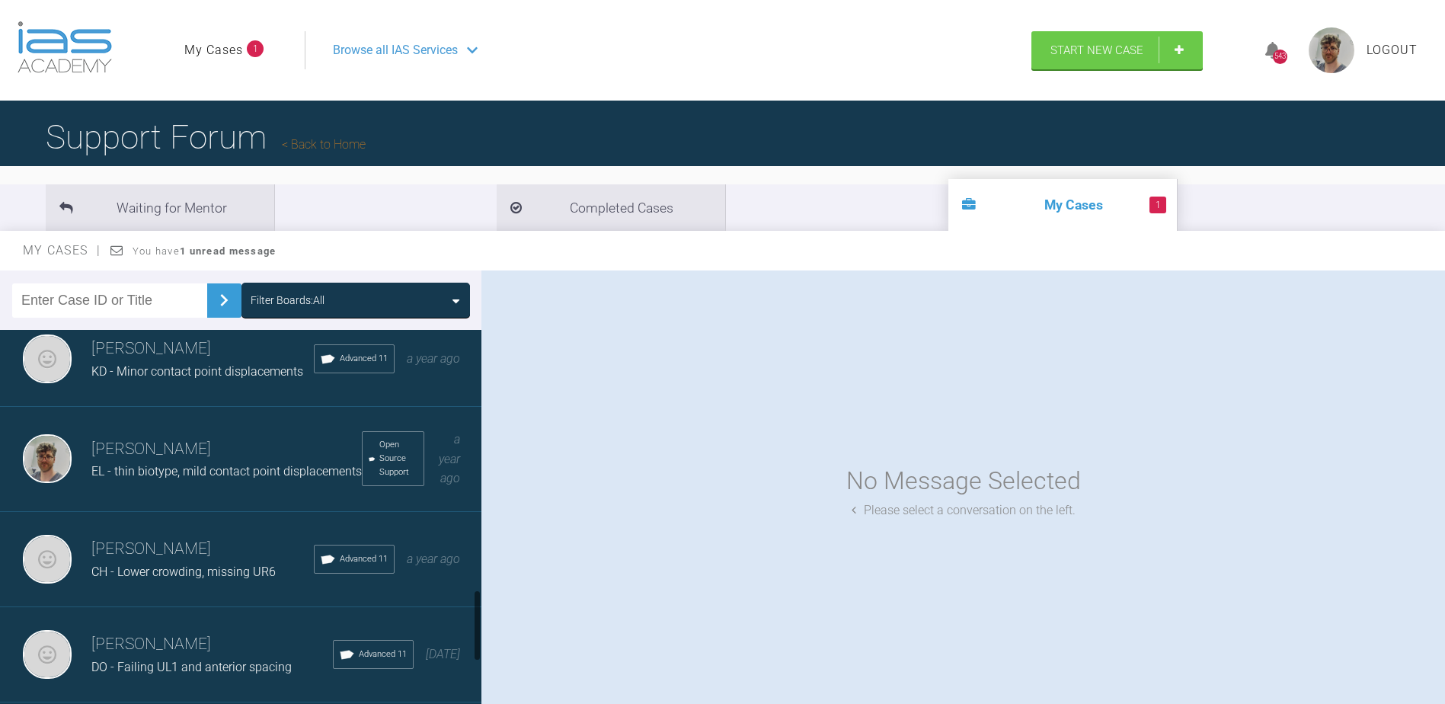
scroll to position [1629, 0]
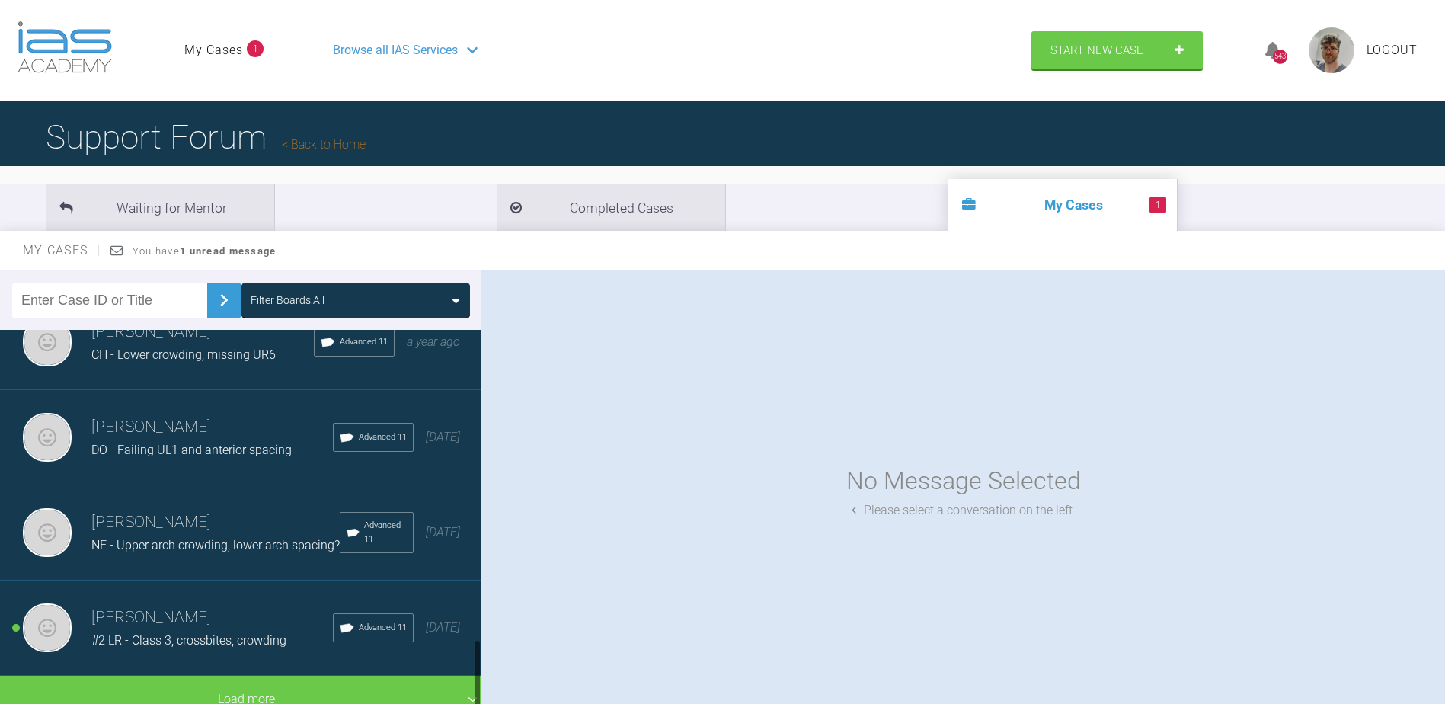
click at [125, 631] on div "#2 LR - Class 3, crossbites, crowding" at bounding box center [212, 641] width 242 height 20
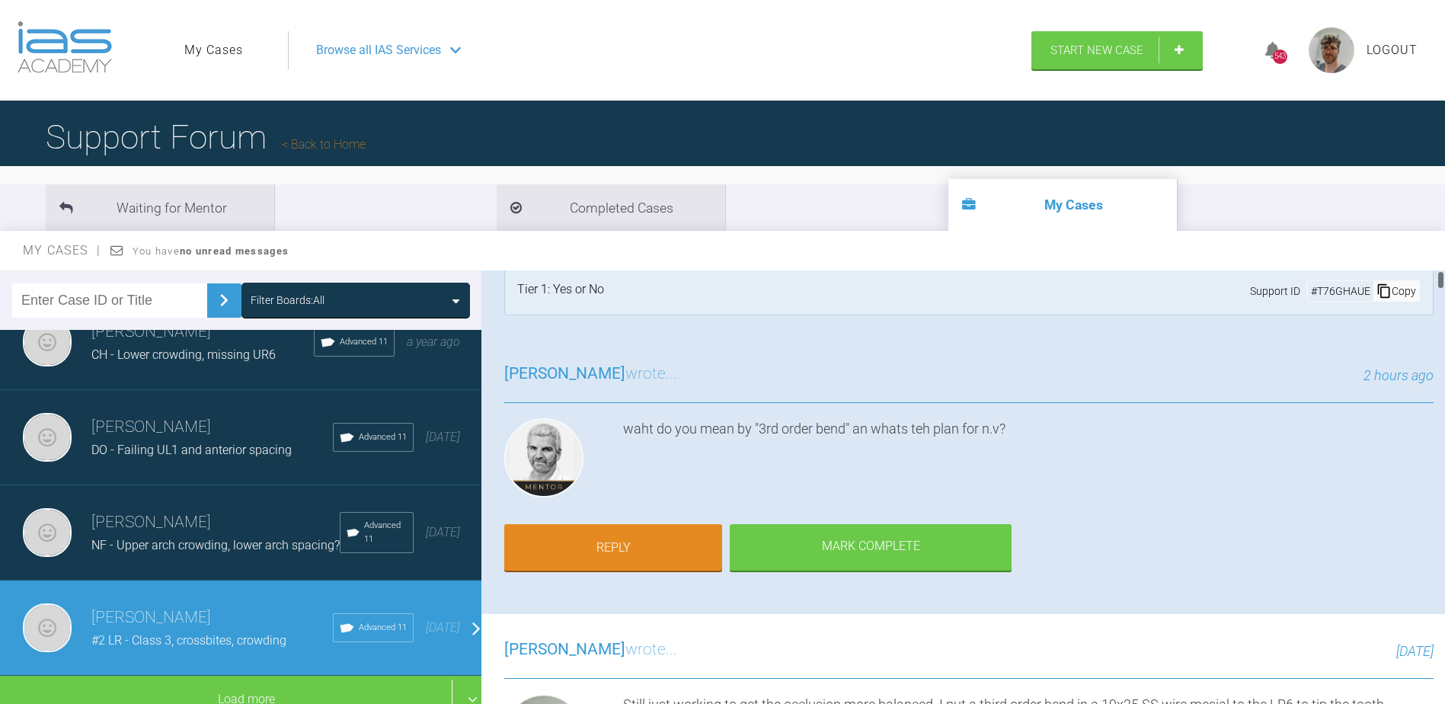
scroll to position [0, 0]
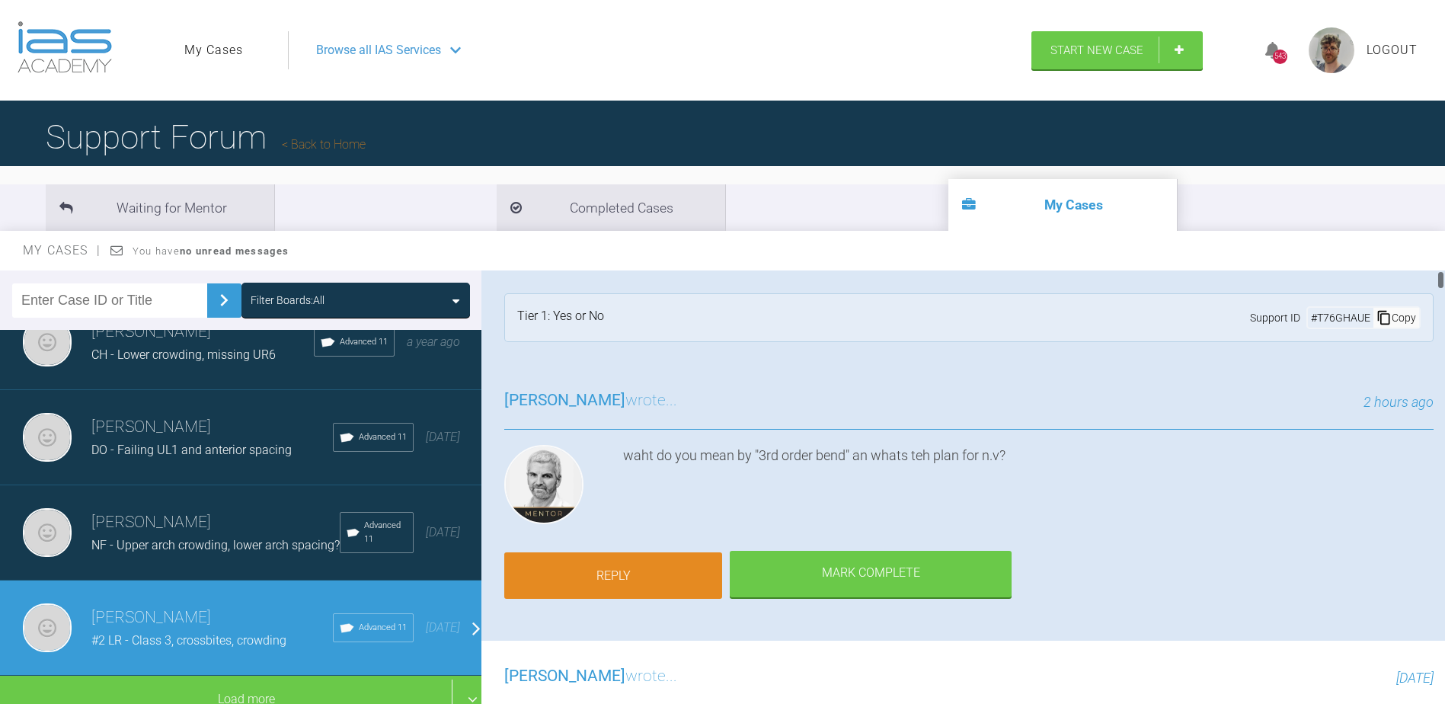
click at [599, 580] on link "Reply" at bounding box center [613, 575] width 218 height 47
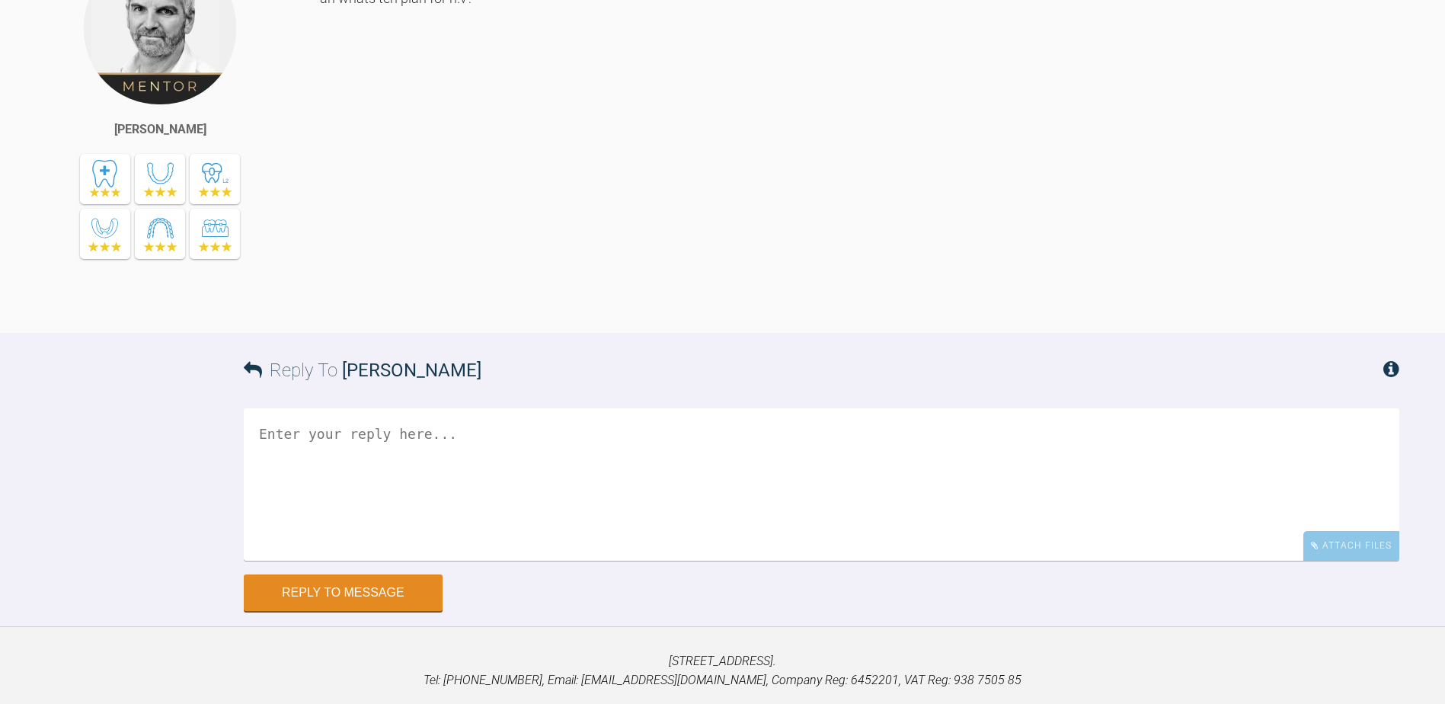
scroll to position [42212, 0]
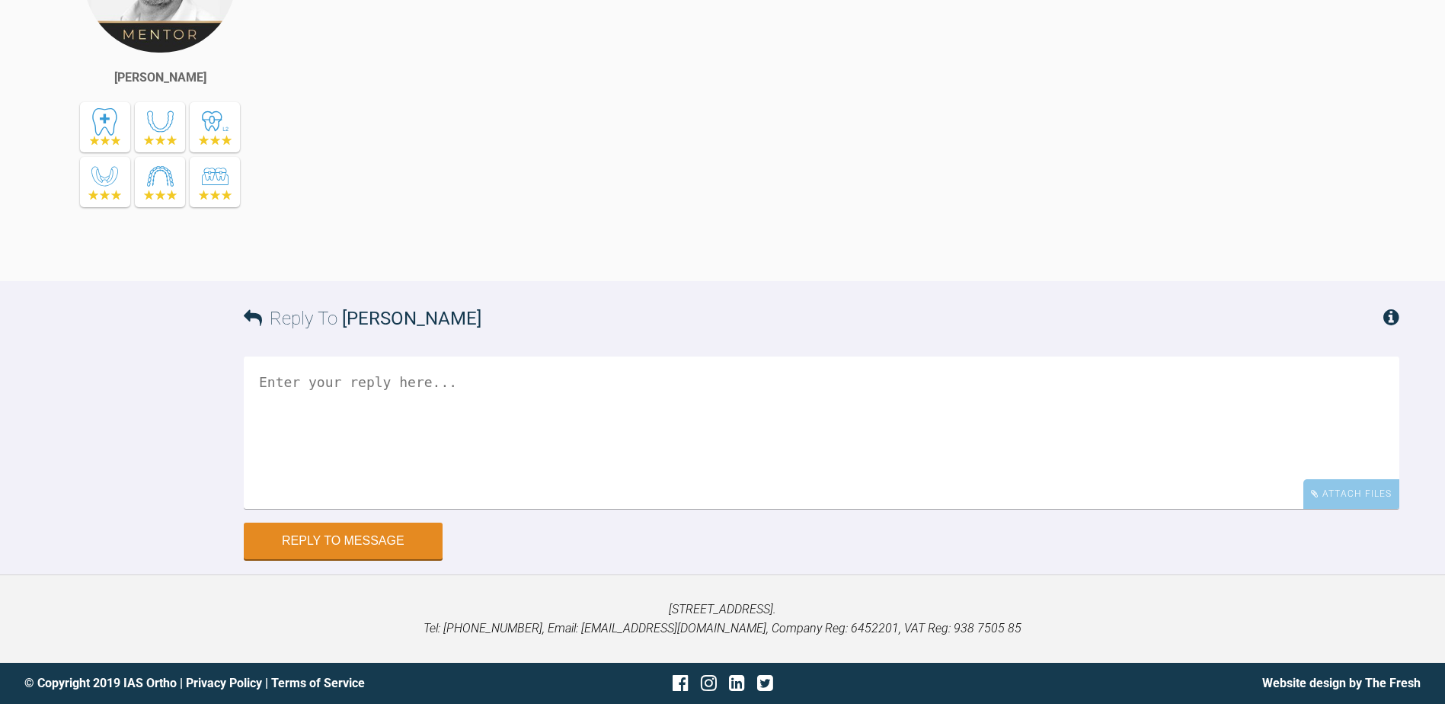
click at [705, 464] on textarea at bounding box center [822, 433] width 1156 height 152
click at [282, 382] on textarea "Ah, I think I've made a bugger of that bend" at bounding box center [822, 433] width 1156 height 152
click at [758, 404] on textarea "Ah right, I think I've made a bugger of that bend" at bounding box center [822, 433] width 1156 height 152
drag, startPoint x: 379, startPoint y: 345, endPoint x: 373, endPoint y: 329, distance: 17.4
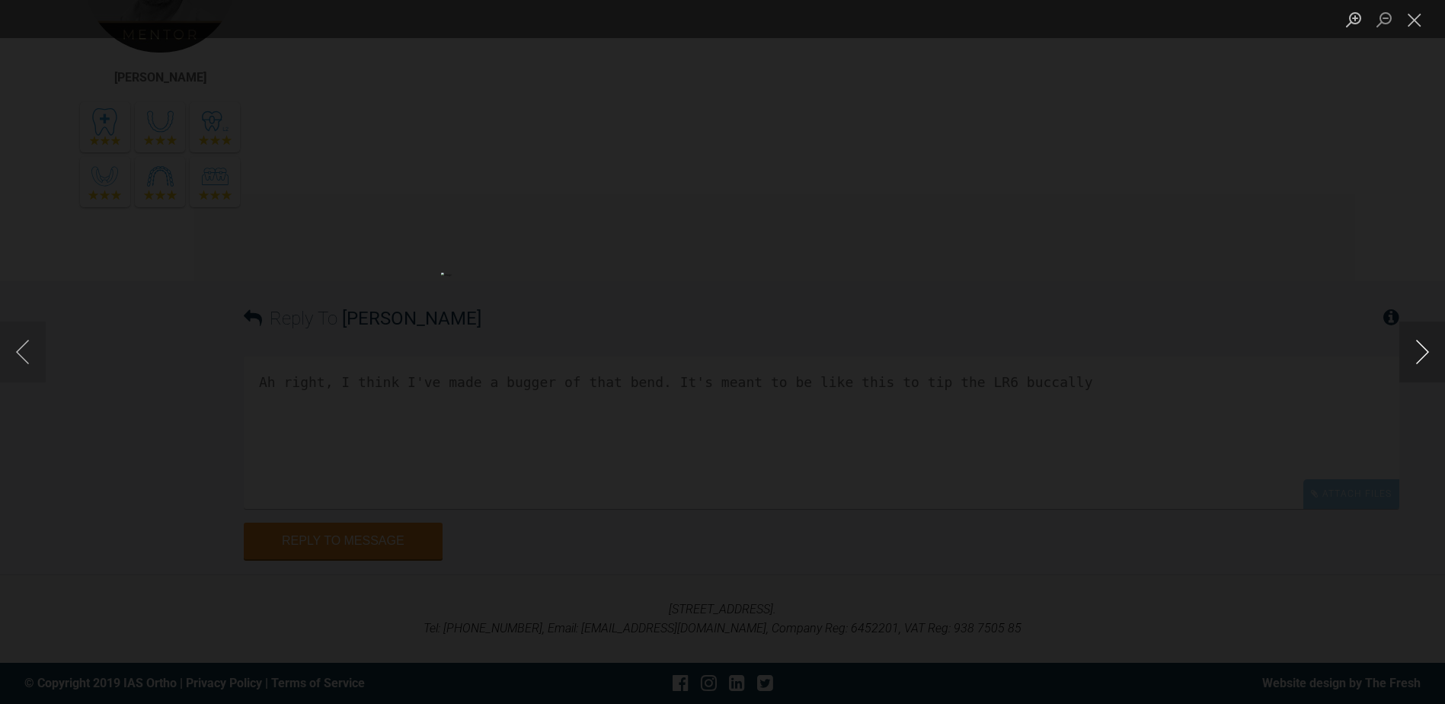
click at [1401, 354] on button "Next image" at bounding box center [1423, 352] width 46 height 61
click at [1412, 16] on button "Close lightbox" at bounding box center [1415, 19] width 30 height 27
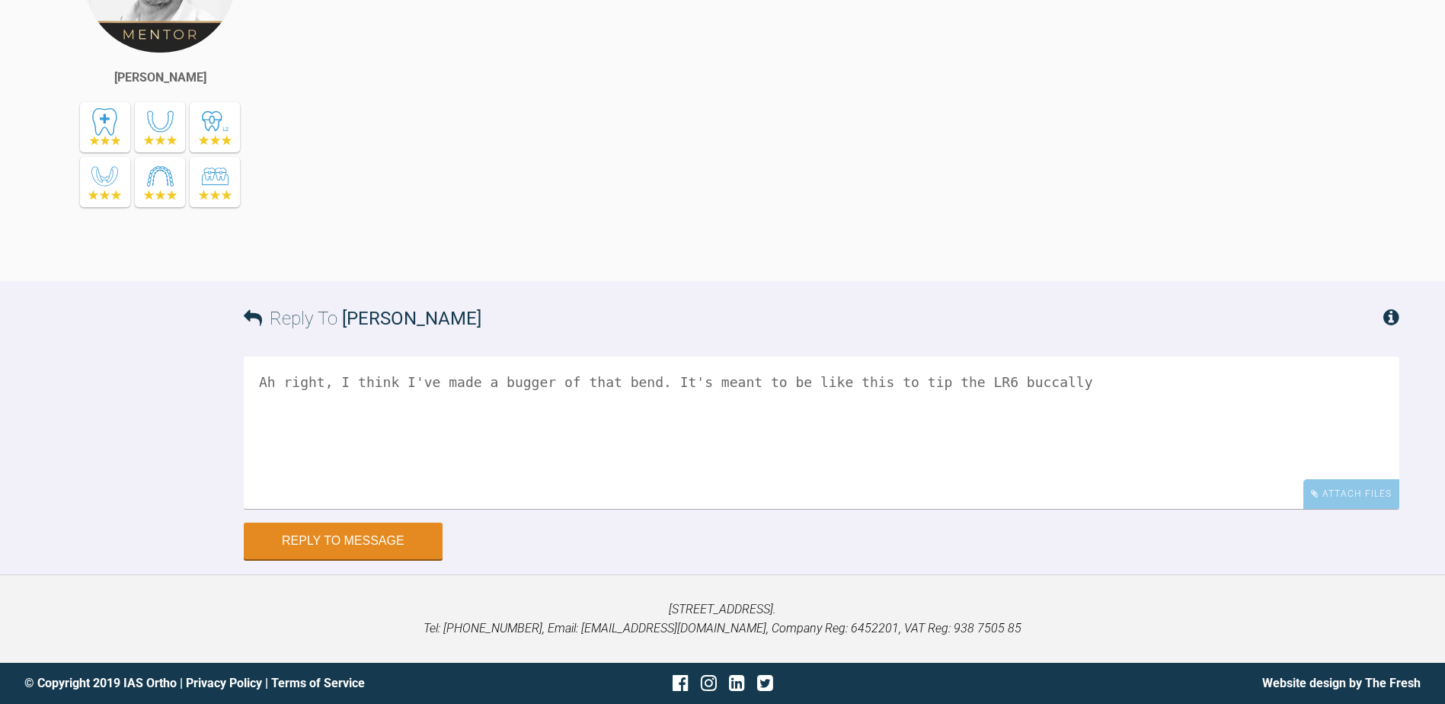
scroll to position [42212, 0]
click at [1084, 397] on textarea "Ah right, I think I've made a bugger of that bend. It's meant to be like this t…" at bounding box center [822, 433] width 1156 height 152
type textarea "Ah right, I think I've made a bugger of that bend. It's meant to be like this t…"
click at [1340, 491] on div "Attach Files" at bounding box center [1352, 494] width 96 height 30
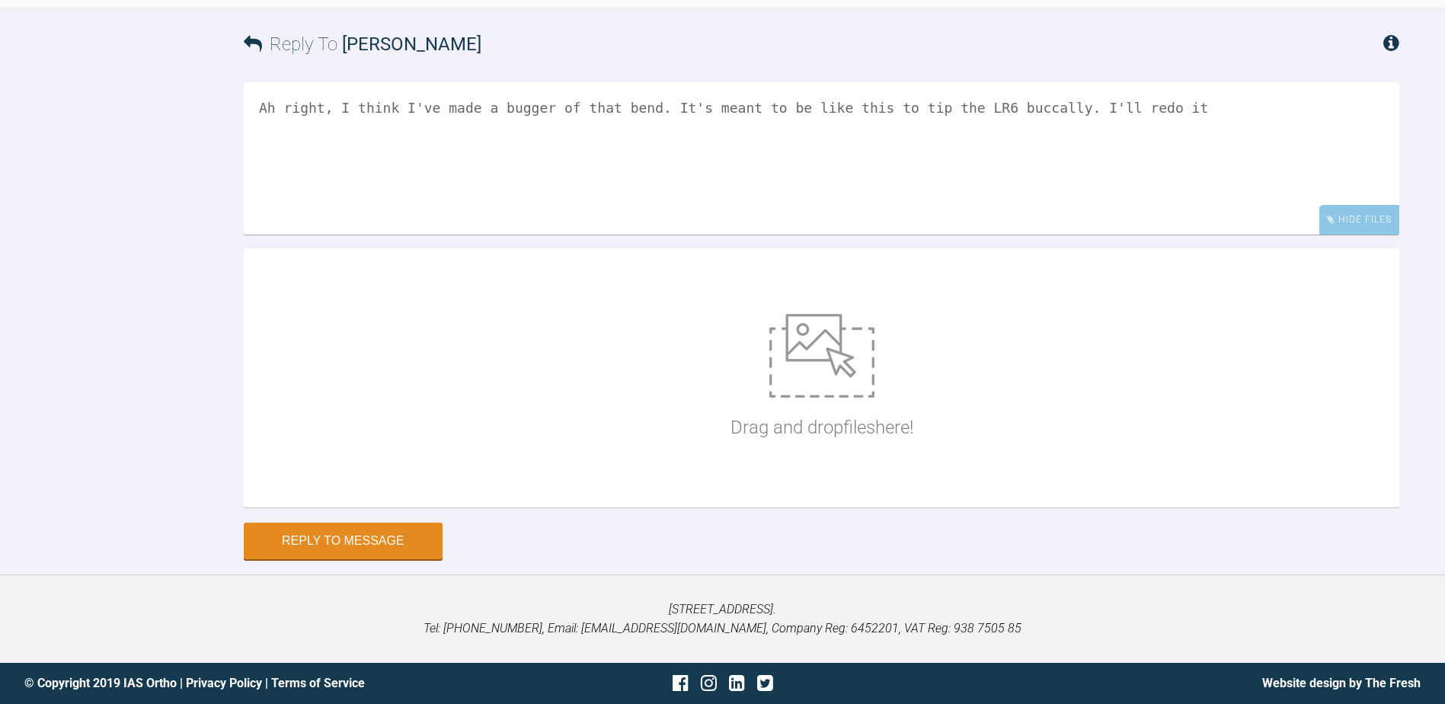
click at [642, 507] on div "Drag and drop files here!" at bounding box center [822, 377] width 1156 height 259
type input "C:\fakepath\3rd order bend.jpg"
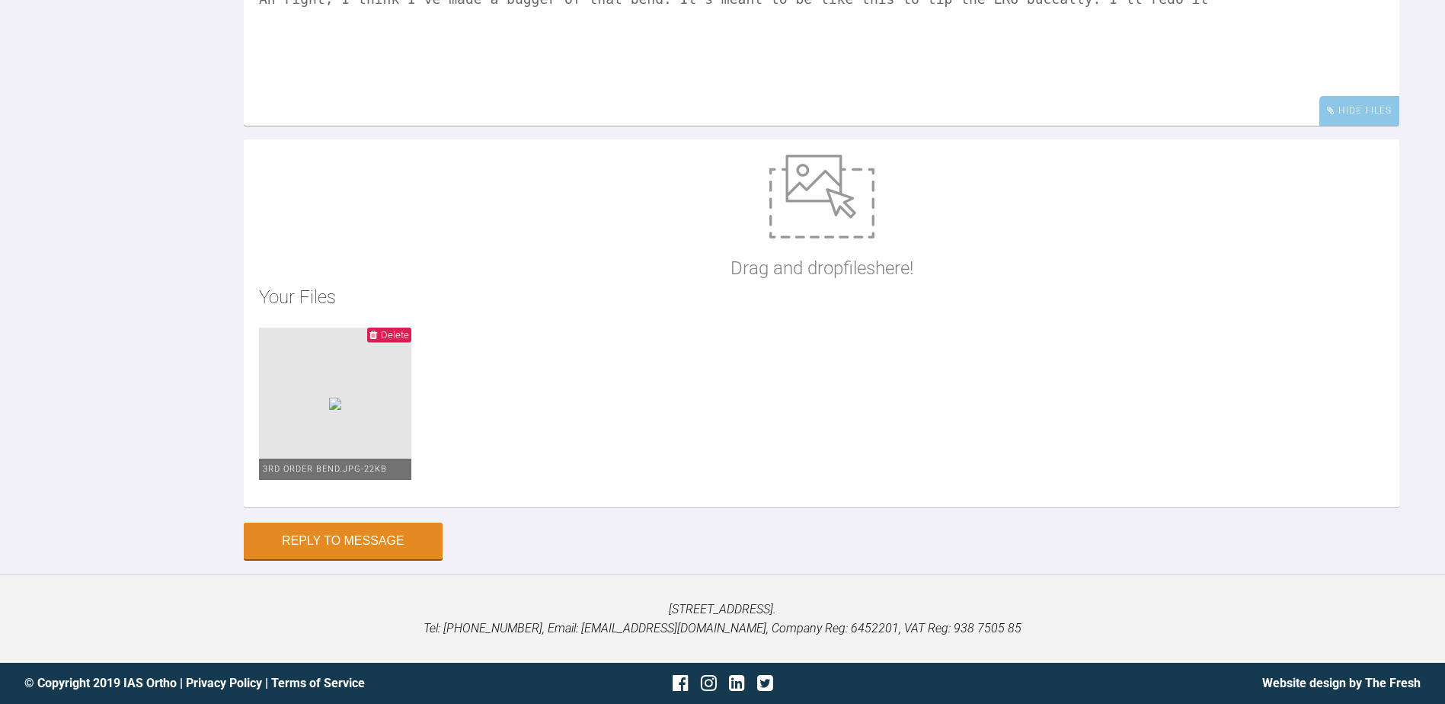
scroll to position [42289, 0]
click at [1231, 126] on textarea "Ah right, I think I've made a bugger of that bend. It's meant to be like this t…" at bounding box center [822, 49] width 1156 height 152
click at [1247, 126] on textarea "Ah right, I think I've made a bugger of that bend. It's meant to be like this t…" at bounding box center [822, 49] width 1156 height 152
click at [511, 126] on textarea "Ah right, I think I've made a bugger of that bend. It's meant to be like this t…" at bounding box center [822, 49] width 1156 height 152
drag, startPoint x: 1293, startPoint y: 300, endPoint x: 1299, endPoint y: 323, distance: 23.7
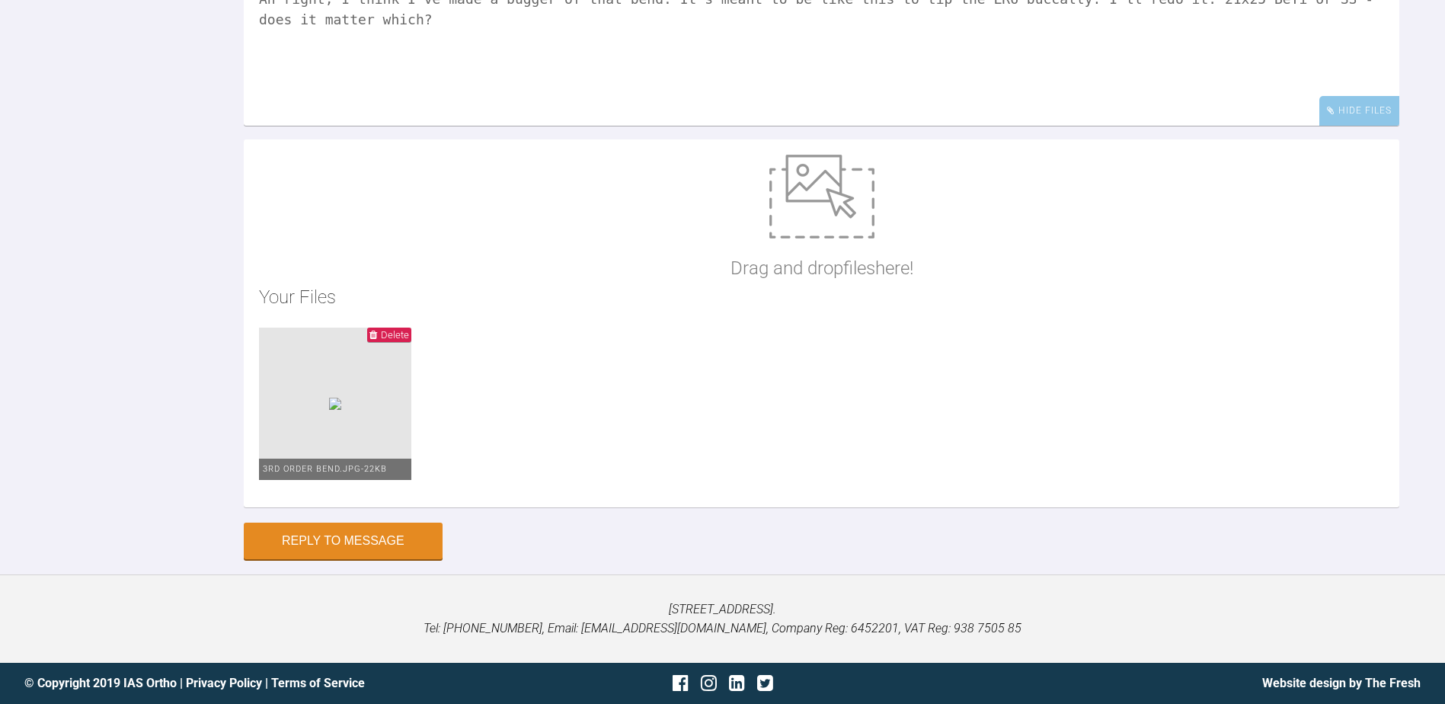
click at [1299, 126] on textarea "Ah right, I think I've made a bugger of that bend. It's meant to be like this t…" at bounding box center [822, 49] width 1156 height 152
click at [1289, 126] on textarea "Ah right, I think I've made a bugger of that bend. It's meant to be like this t…" at bounding box center [822, 49] width 1156 height 152
click at [1278, 126] on textarea "Ah right, I think I've made a bugger of that bend. It's meant to be like this t…" at bounding box center [822, 49] width 1156 height 152
drag, startPoint x: 1285, startPoint y: 299, endPoint x: 1296, endPoint y: 319, distance: 22.9
click at [1296, 126] on textarea "Ah right, I think I've made a bugger of that bend. It's meant to be like this t…" at bounding box center [822, 49] width 1156 height 152
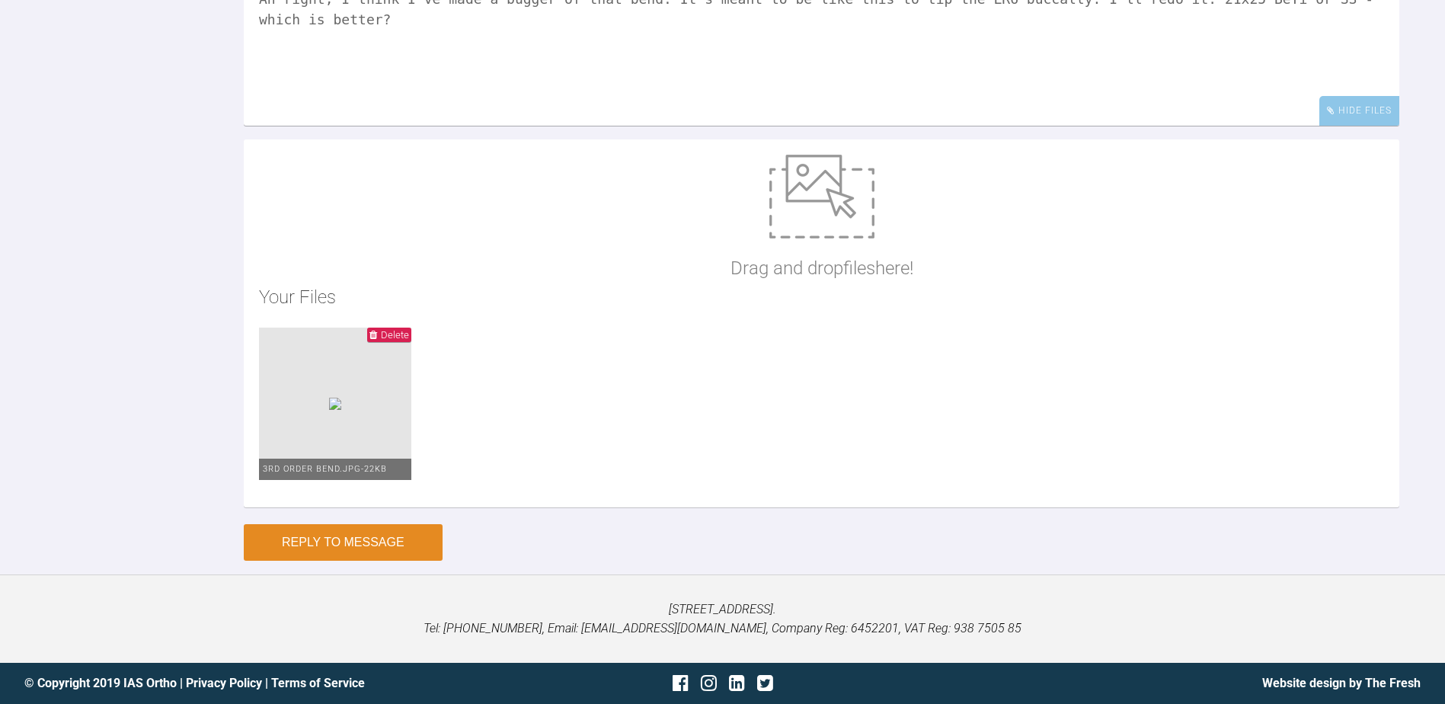
scroll to position [42442, 0]
click at [1036, 126] on textarea "Ah right, I think I've made a bugger of that bend. It's meant to be like this t…" at bounding box center [822, 49] width 1156 height 152
click at [1141, 126] on textarea "Ah right, I think I've made a bugger of that bend. It's meant to be like this t…" at bounding box center [822, 49] width 1156 height 152
type textarea "Ah right, I think I've made a bugger of that bend. It's meant to be like this t…"
click at [386, 541] on button "Reply to Message" at bounding box center [343, 542] width 199 height 37
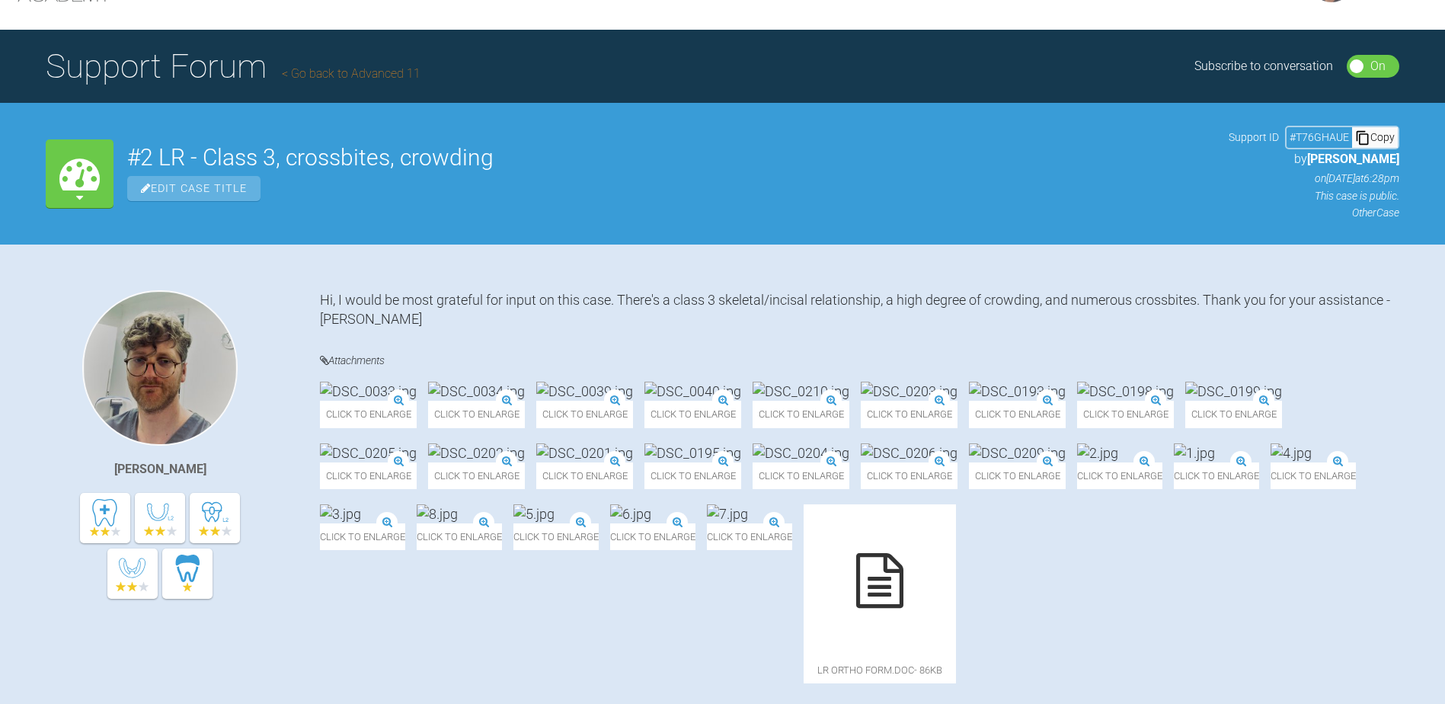
scroll to position [0, 0]
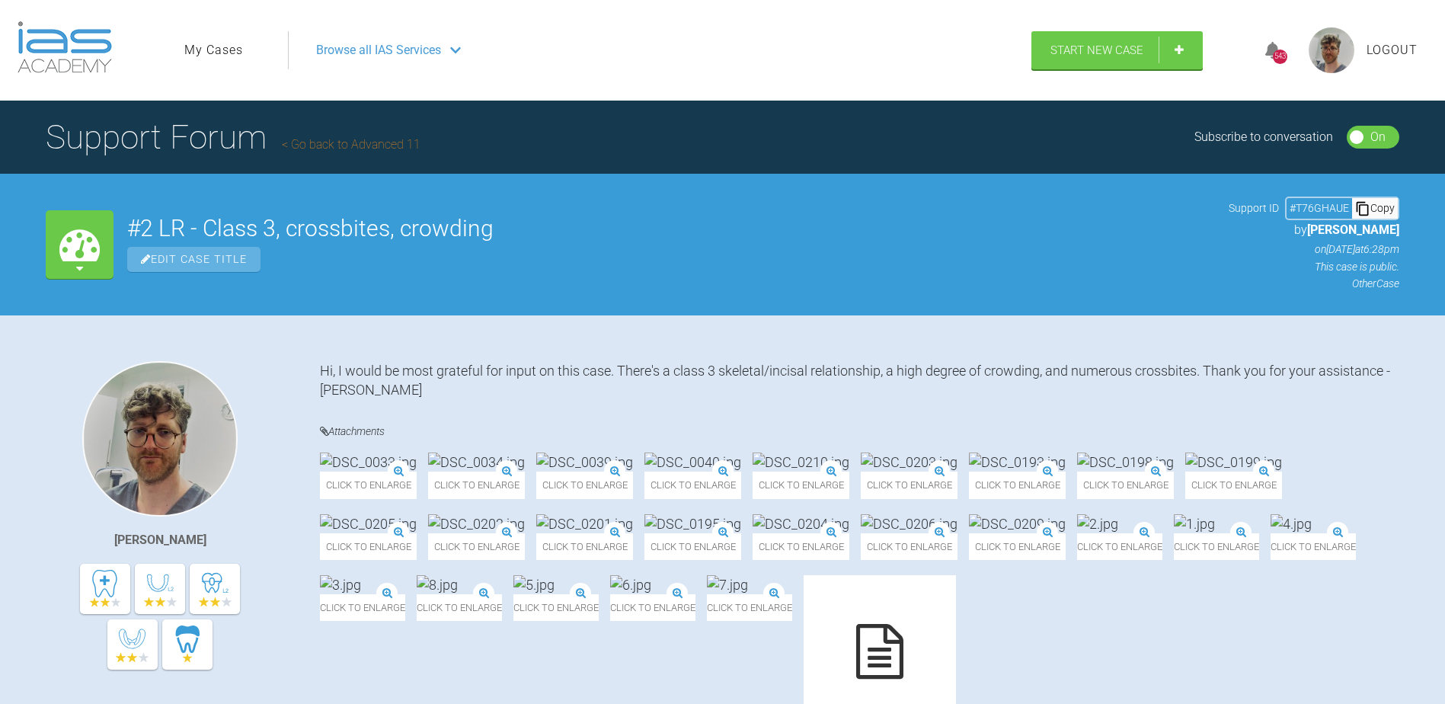
click at [191, 56] on link "My Cases" at bounding box center [213, 50] width 59 height 20
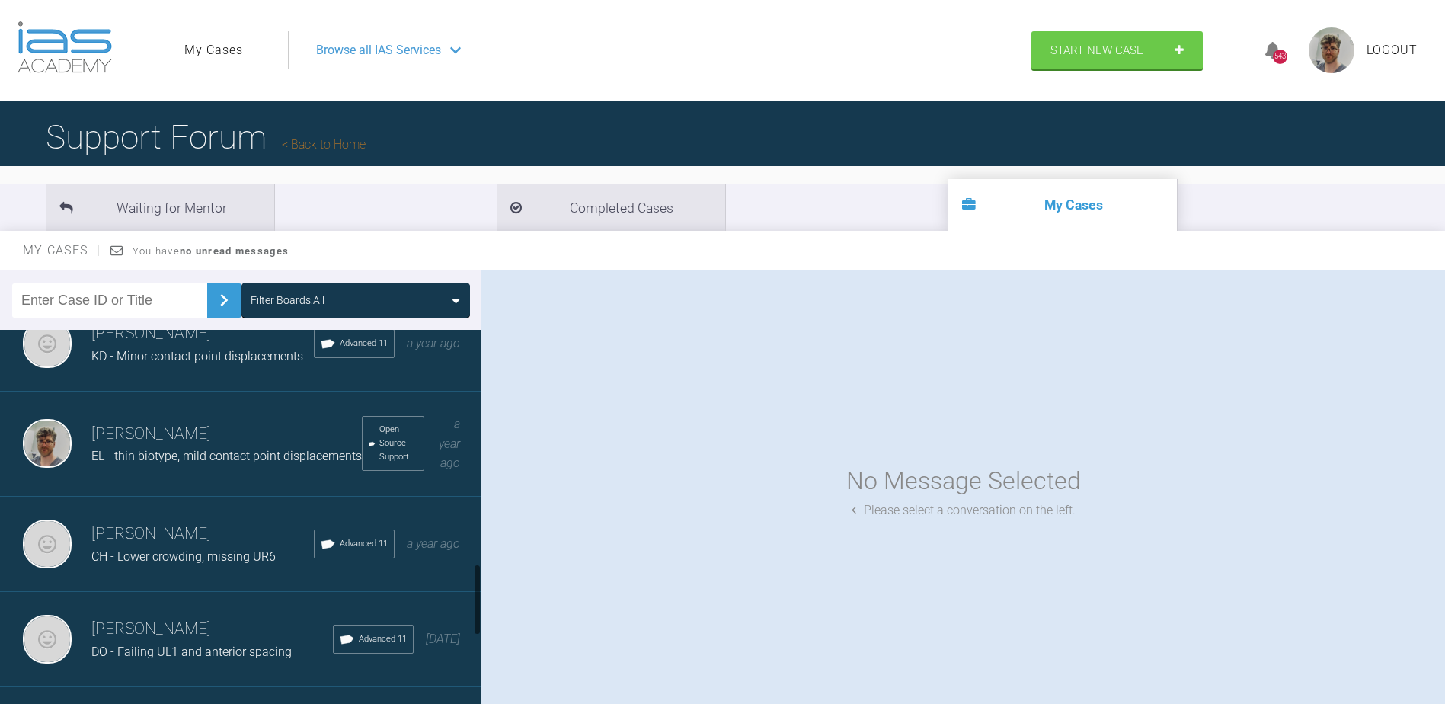
scroll to position [1629, 0]
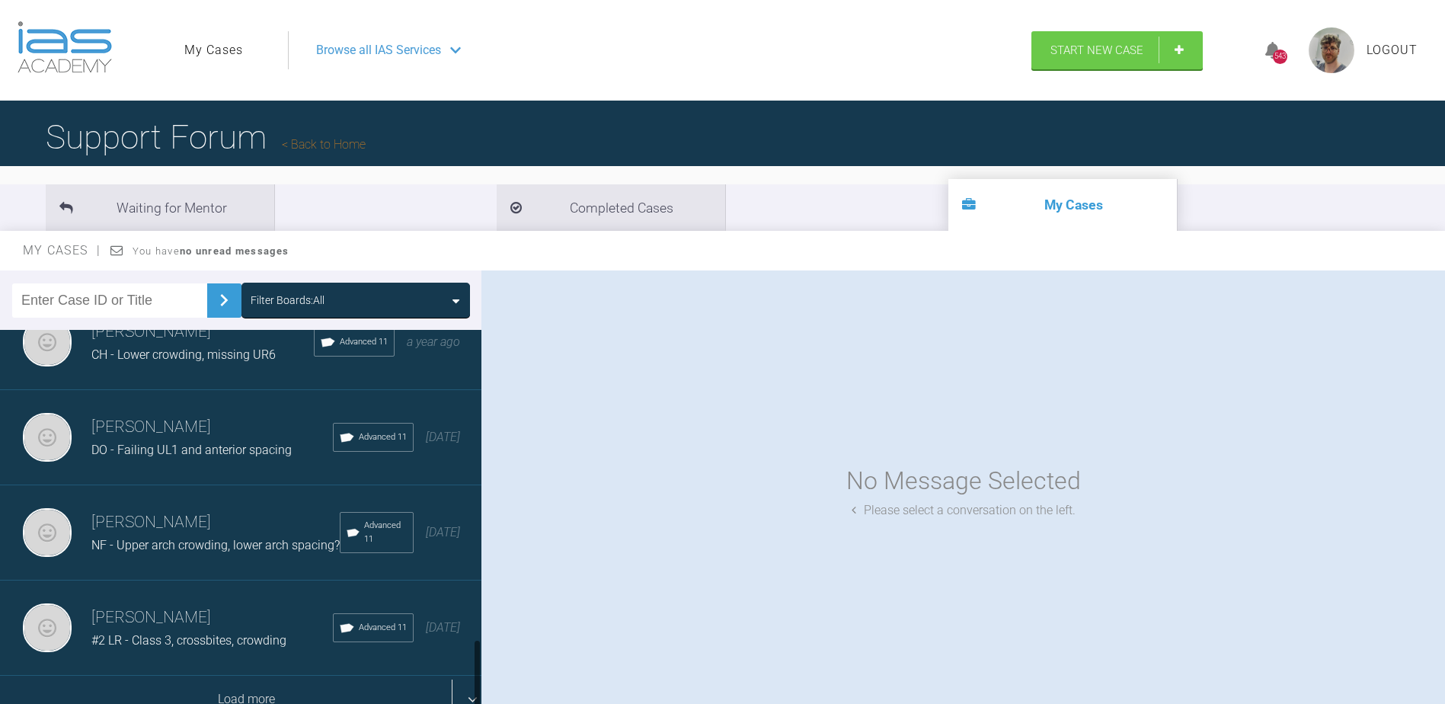
click at [233, 693] on div "Load more" at bounding box center [246, 699] width 493 height 47
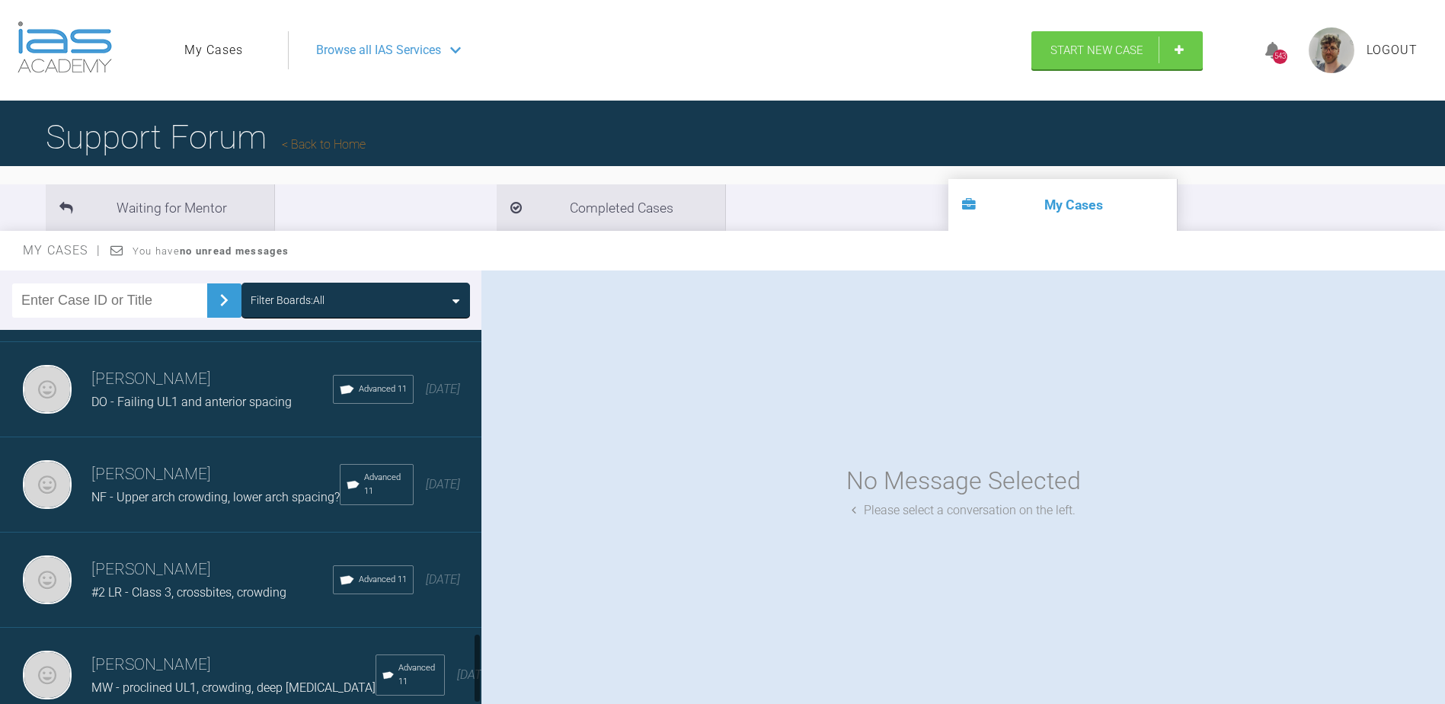
scroll to position [1678, 0]
